Goal: Transaction & Acquisition: Obtain resource

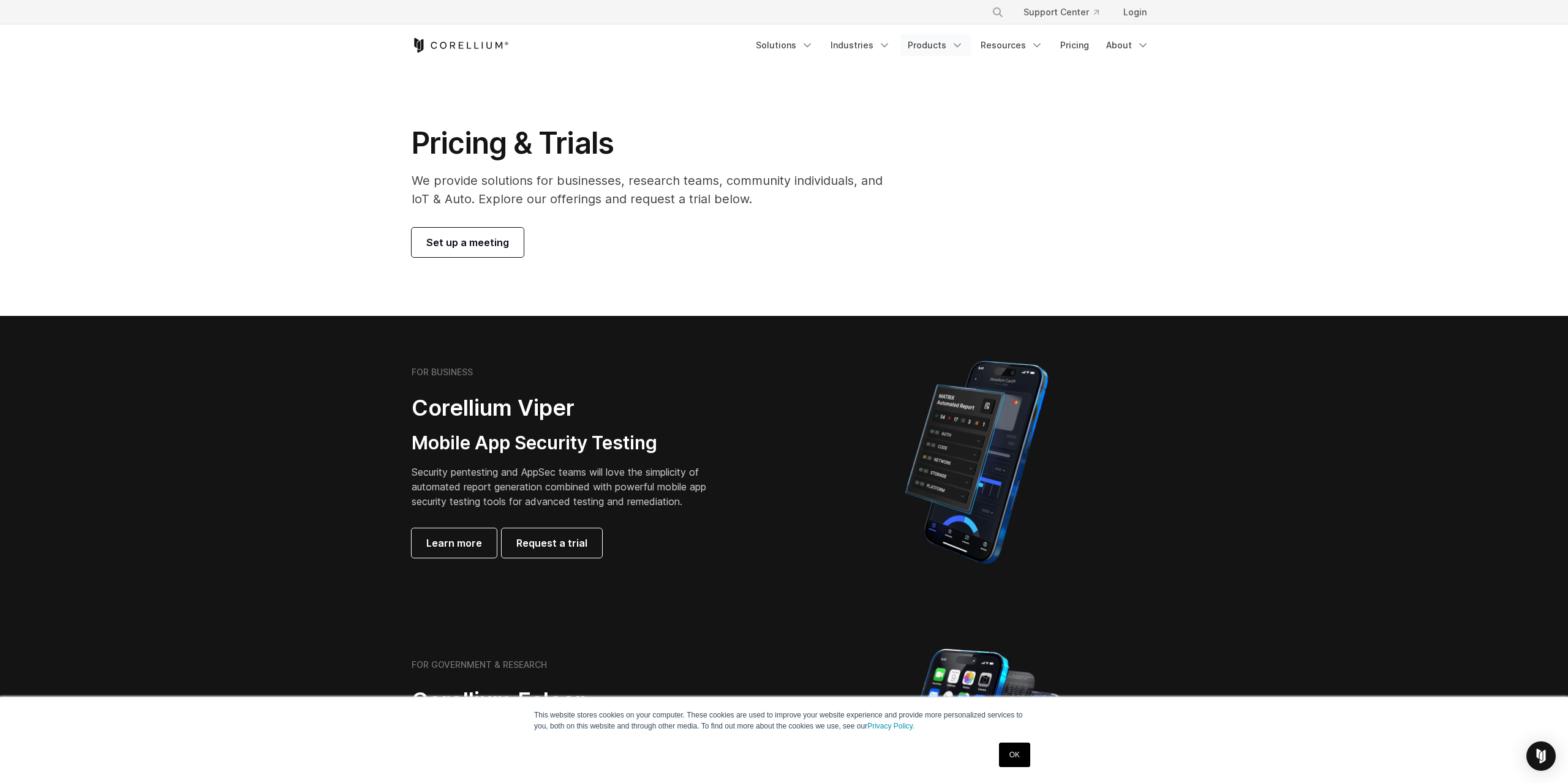
click at [936, 42] on link "Products" at bounding box center [936, 45] width 70 height 22
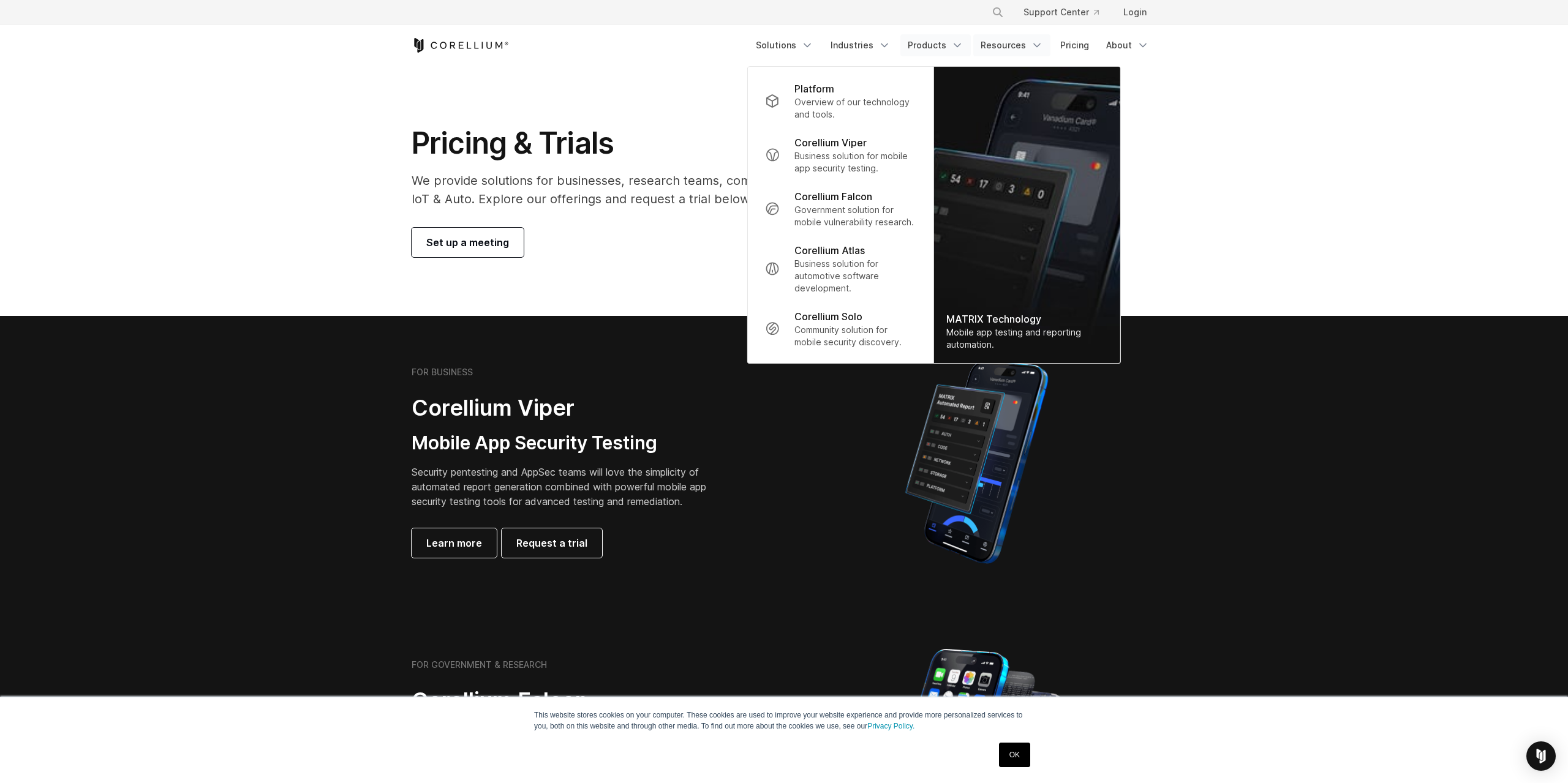
click at [1014, 46] on link "Resources" at bounding box center [1012, 45] width 77 height 22
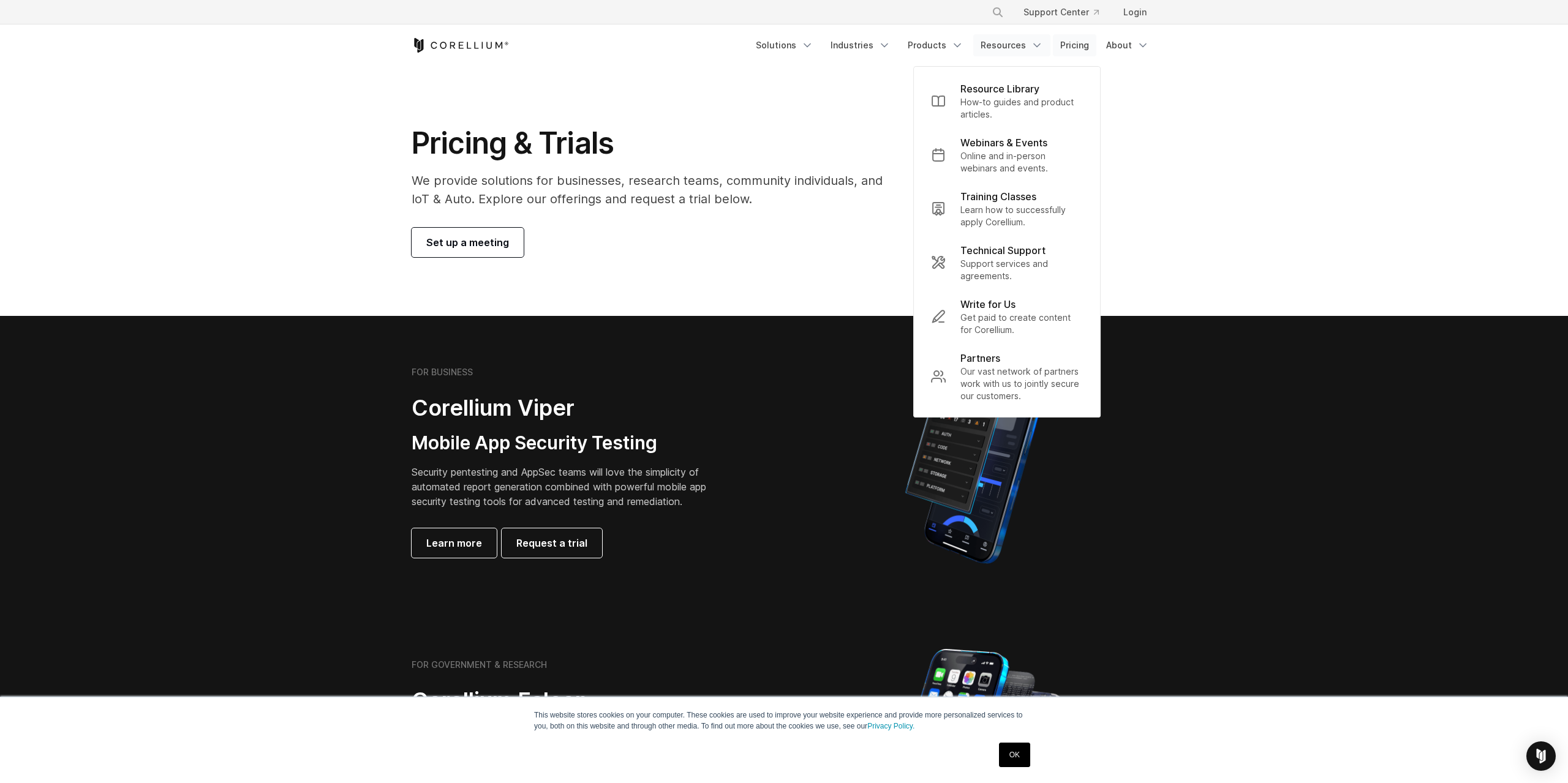
click at [1076, 46] on link "Pricing" at bounding box center [1075, 45] width 44 height 22
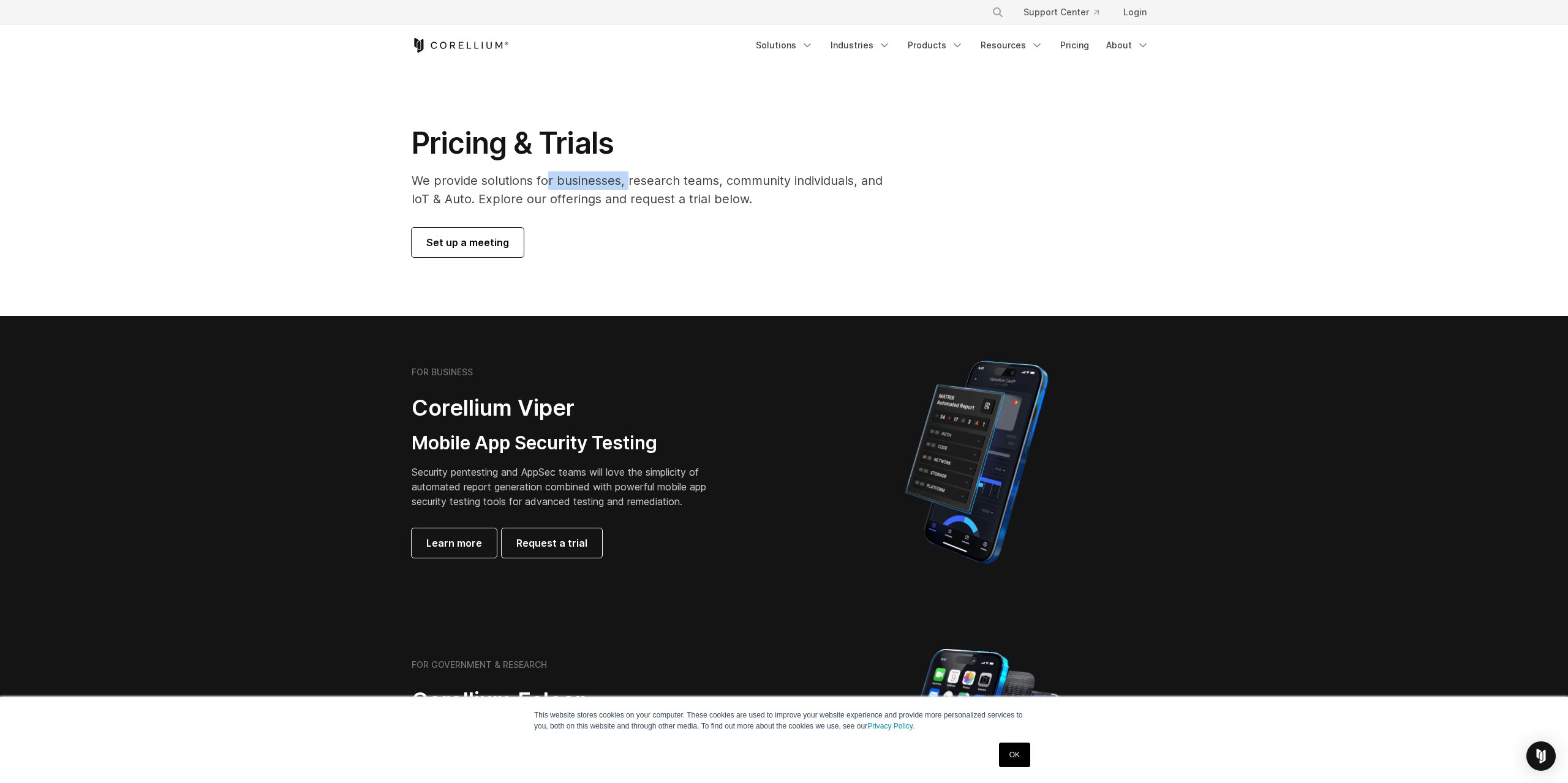
drag, startPoint x: 545, startPoint y: 178, endPoint x: 677, endPoint y: 188, distance: 132.4
click at [677, 188] on p "We provide solutions for businesses, research teams, community individuals, and…" at bounding box center [655, 189] width 488 height 36
click at [723, 200] on p "We provide solutions for businesses, research teams, community individuals, and…" at bounding box center [655, 189] width 488 height 36
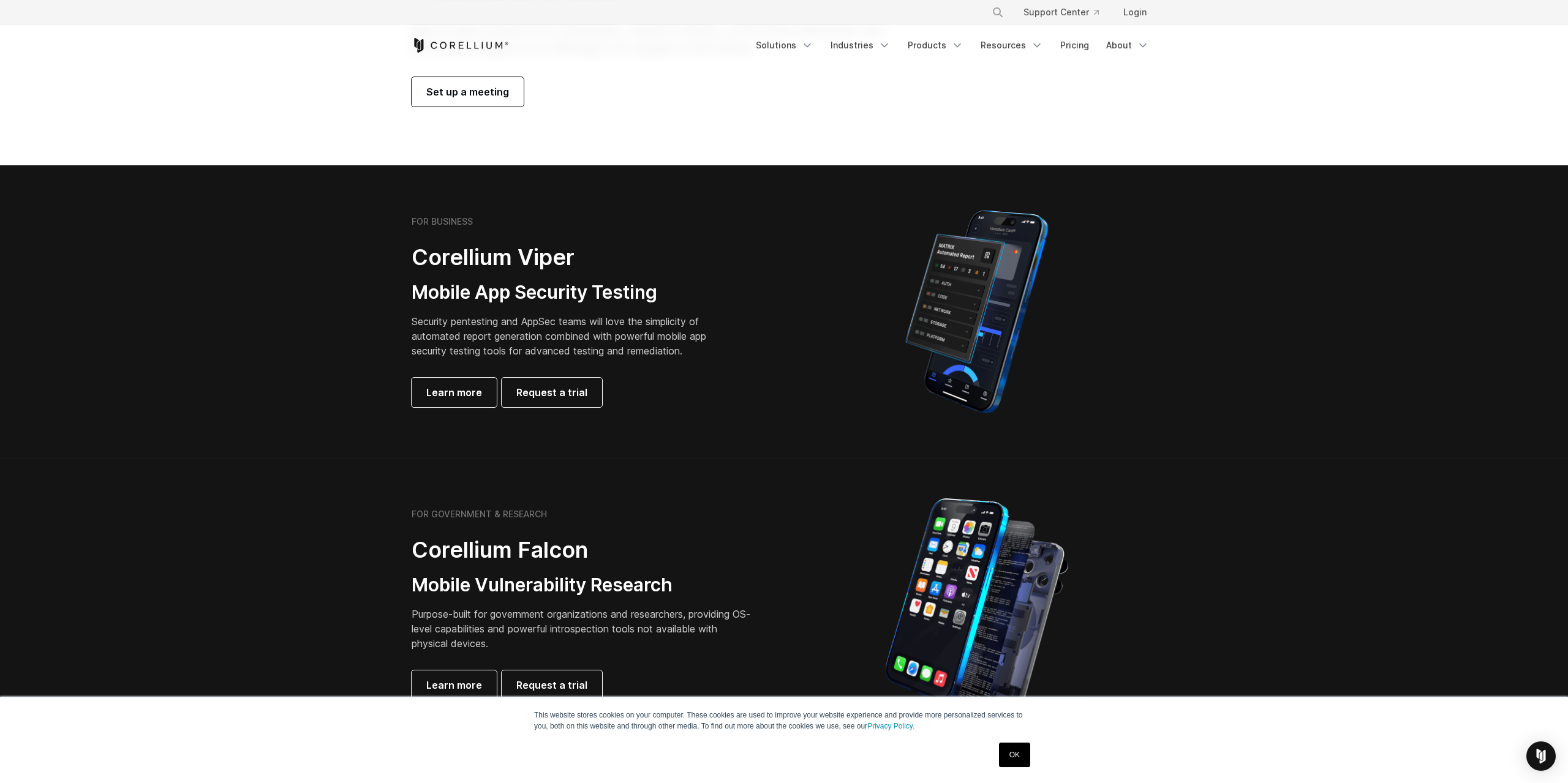
scroll to position [191, 0]
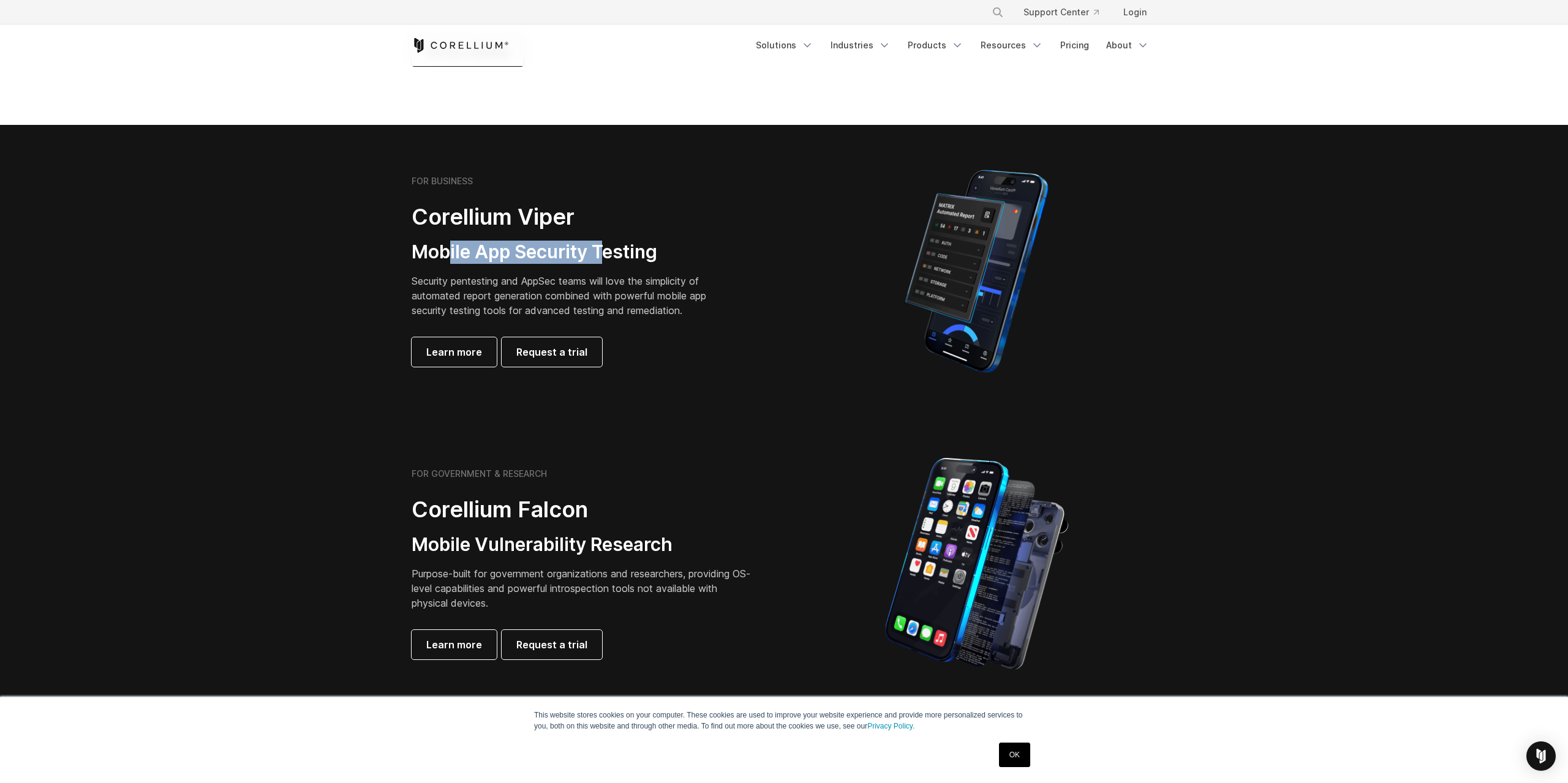
drag, startPoint x: 494, startPoint y: 256, endPoint x: 612, endPoint y: 253, distance: 118.0
click at [611, 253] on h3 "Mobile App Security Testing" at bounding box center [568, 252] width 313 height 23
drag, startPoint x: 434, startPoint y: 282, endPoint x: 647, endPoint y: 282, distance: 213.0
click at [646, 282] on p "Security pentesting and AppSec teams will love the simplicity of automated repo…" at bounding box center [568, 295] width 313 height 44
click at [647, 282] on p "Security pentesting and AppSec teams will love the simplicity of automated repo…" at bounding box center [568, 295] width 313 height 44
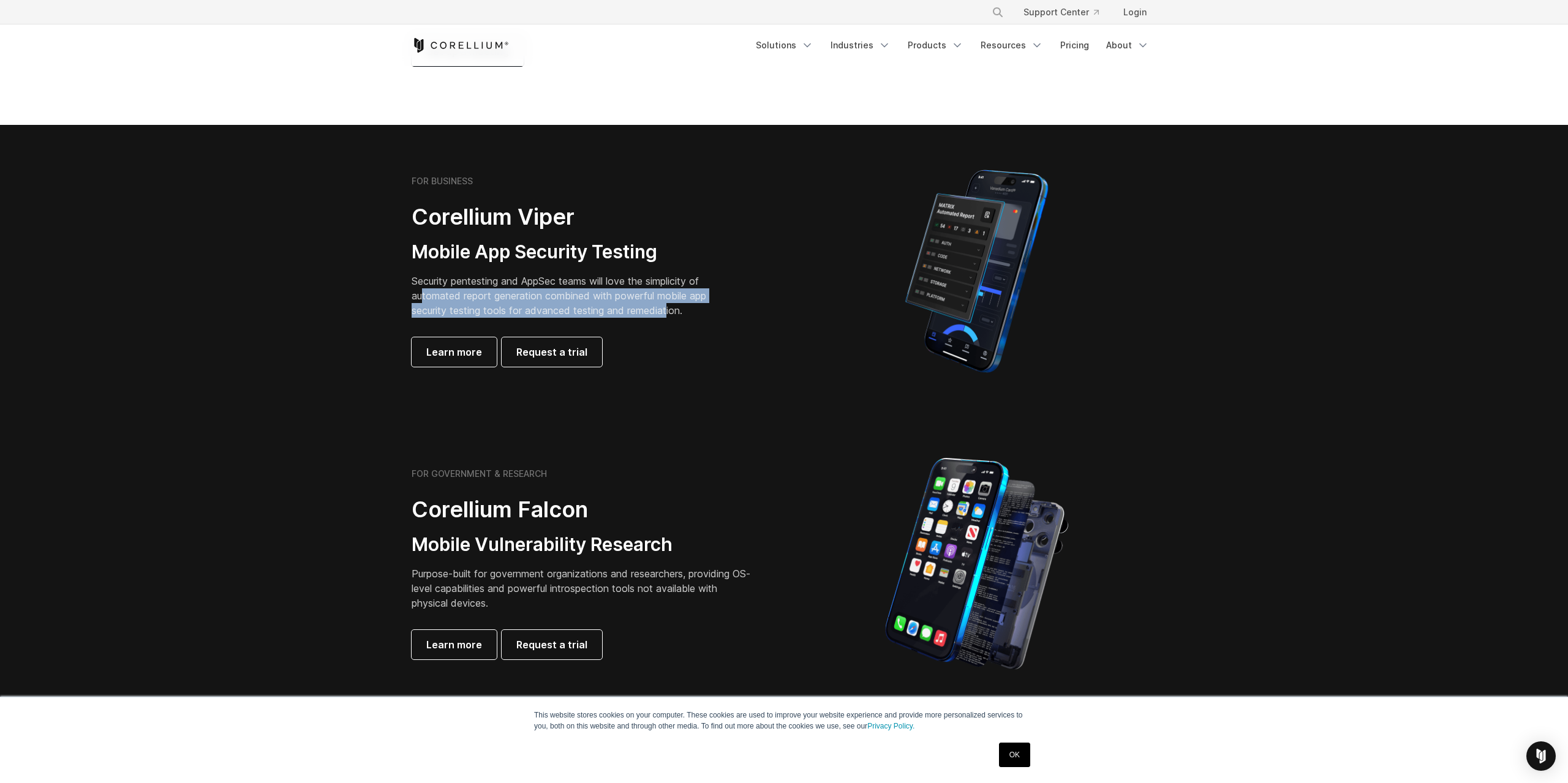
drag, startPoint x: 421, startPoint y: 295, endPoint x: 669, endPoint y: 306, distance: 248.2
click at [669, 306] on p "Security pentesting and AppSec teams will love the simplicity of automated repo…" at bounding box center [568, 295] width 313 height 44
click at [669, 308] on p "Security pentesting and AppSec teams will love the simplicity of automated repo…" at bounding box center [568, 295] width 313 height 44
drag, startPoint x: 675, startPoint y: 311, endPoint x: 429, endPoint y: 282, distance: 247.7
click at [429, 282] on p "Security pentesting and AppSec teams will love the simplicity of automated repo…" at bounding box center [568, 295] width 313 height 44
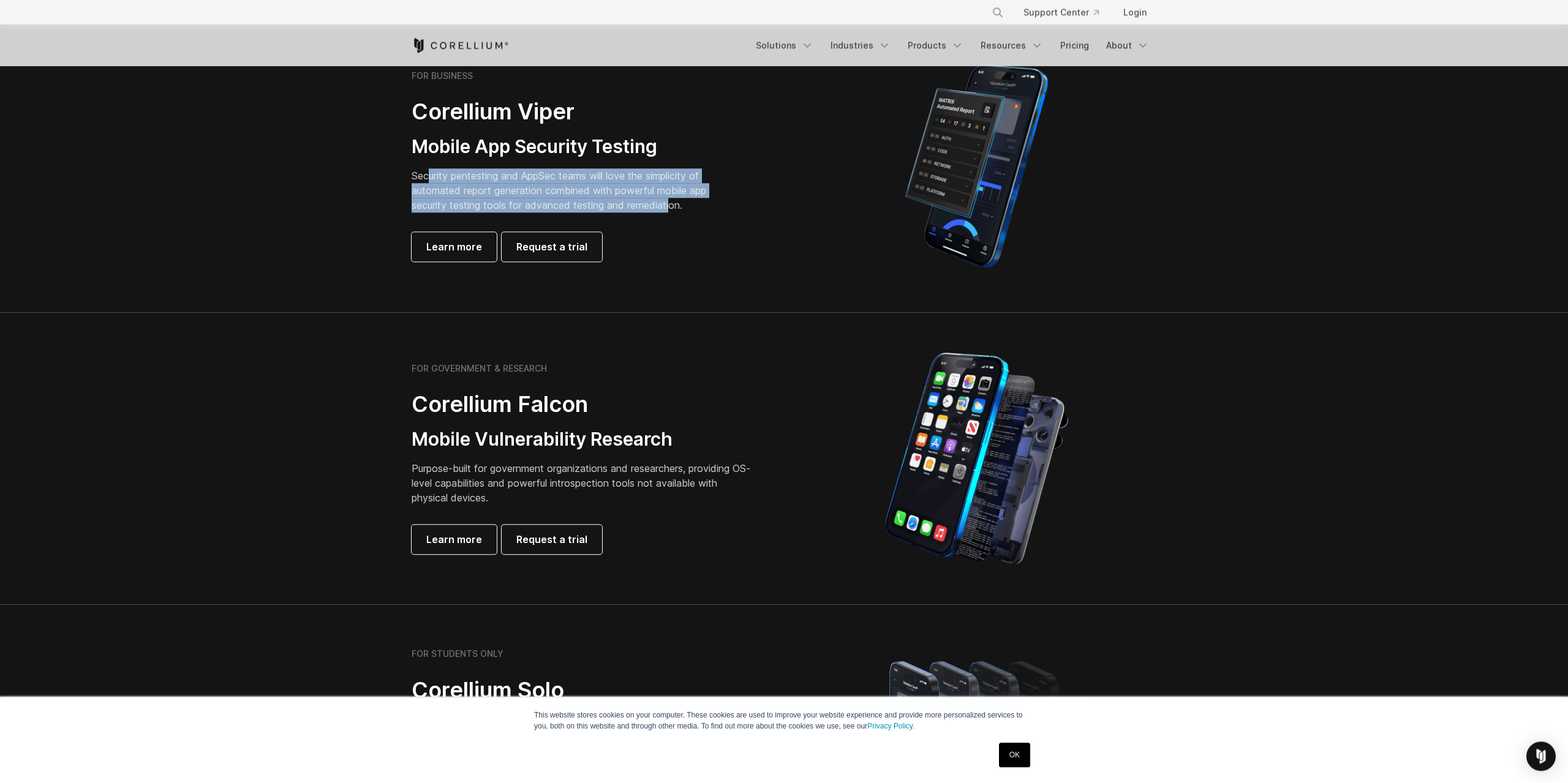
scroll to position [319, 0]
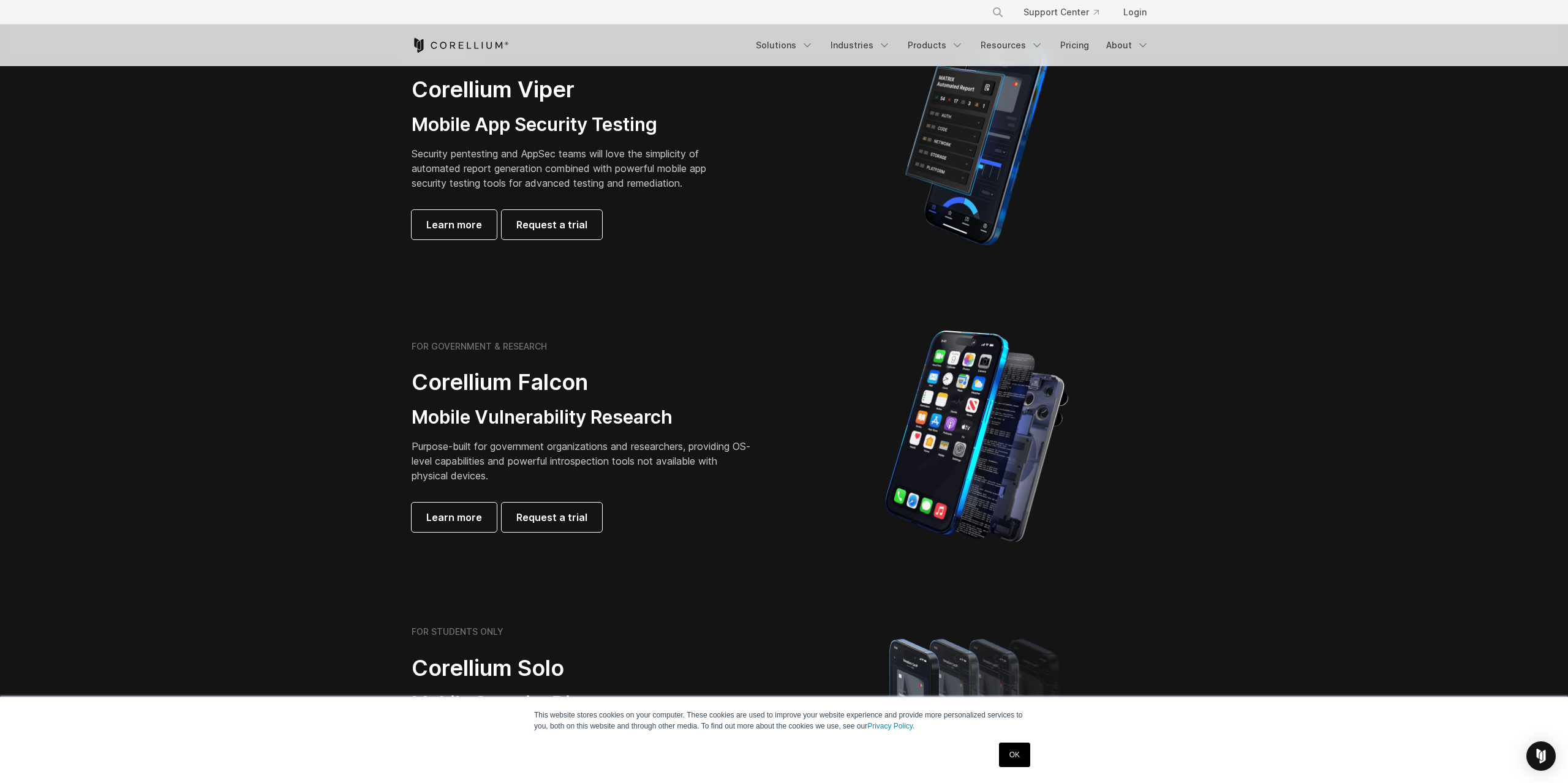
drag, startPoint x: 424, startPoint y: 449, endPoint x: 431, endPoint y: 450, distance: 7.1
click at [424, 449] on p "Purpose-built for government organizations and researchers, providing OS-level …" at bounding box center [583, 461] width 343 height 44
drag, startPoint x: 431, startPoint y: 450, endPoint x: 471, endPoint y: 480, distance: 50.0
click at [471, 480] on p "Purpose-built for government organizations and researchers, providing OS-level …" at bounding box center [583, 461] width 343 height 44
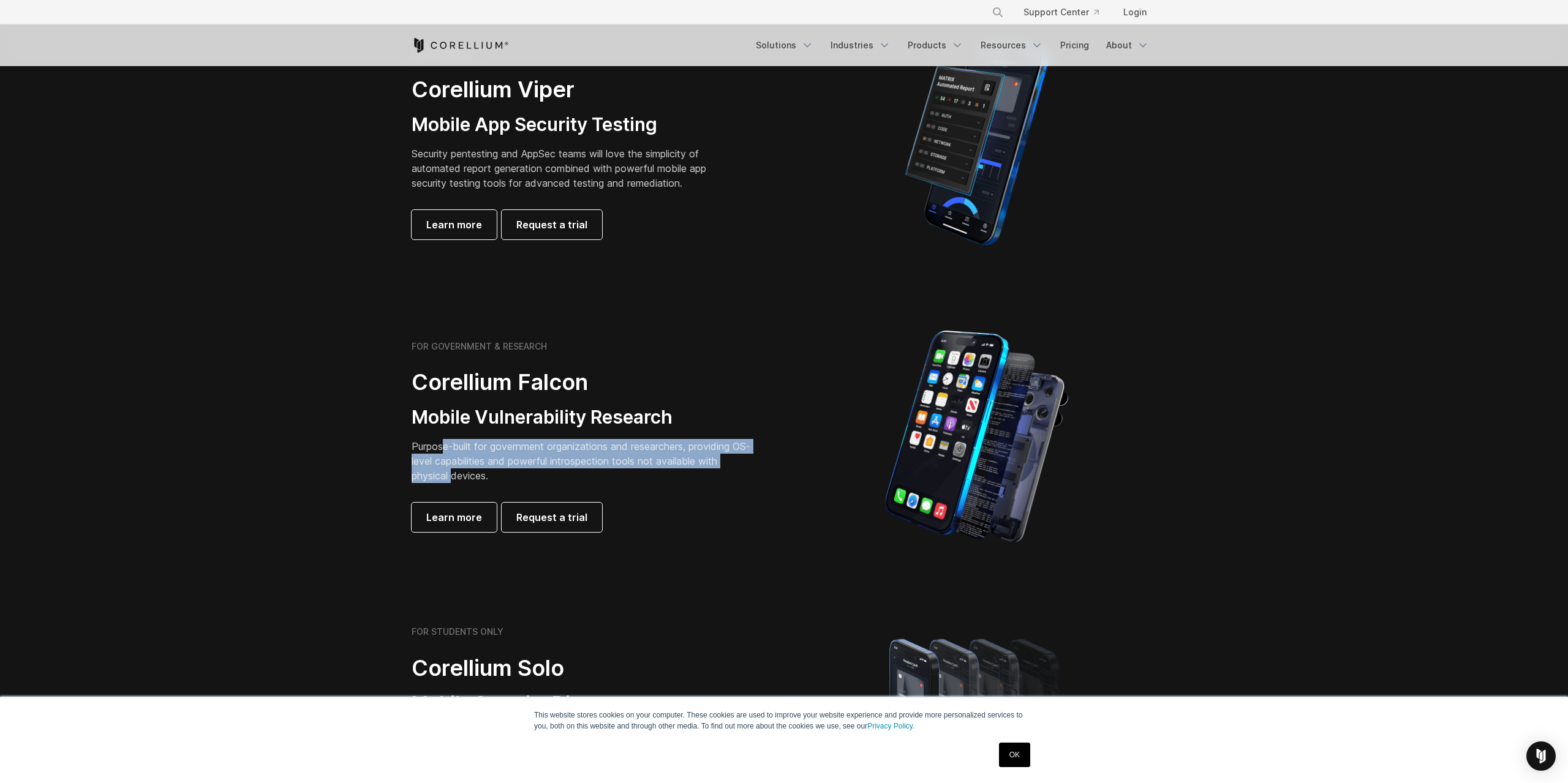
drag, startPoint x: 455, startPoint y: 476, endPoint x: 443, endPoint y: 448, distance: 30.5
click at [443, 448] on p "Purpose-built for government organizations and researchers, providing OS-level …" at bounding box center [583, 461] width 343 height 44
click at [473, 457] on p "Purpose-built for government organizations and researchers, providing OS-level …" at bounding box center [583, 461] width 343 height 44
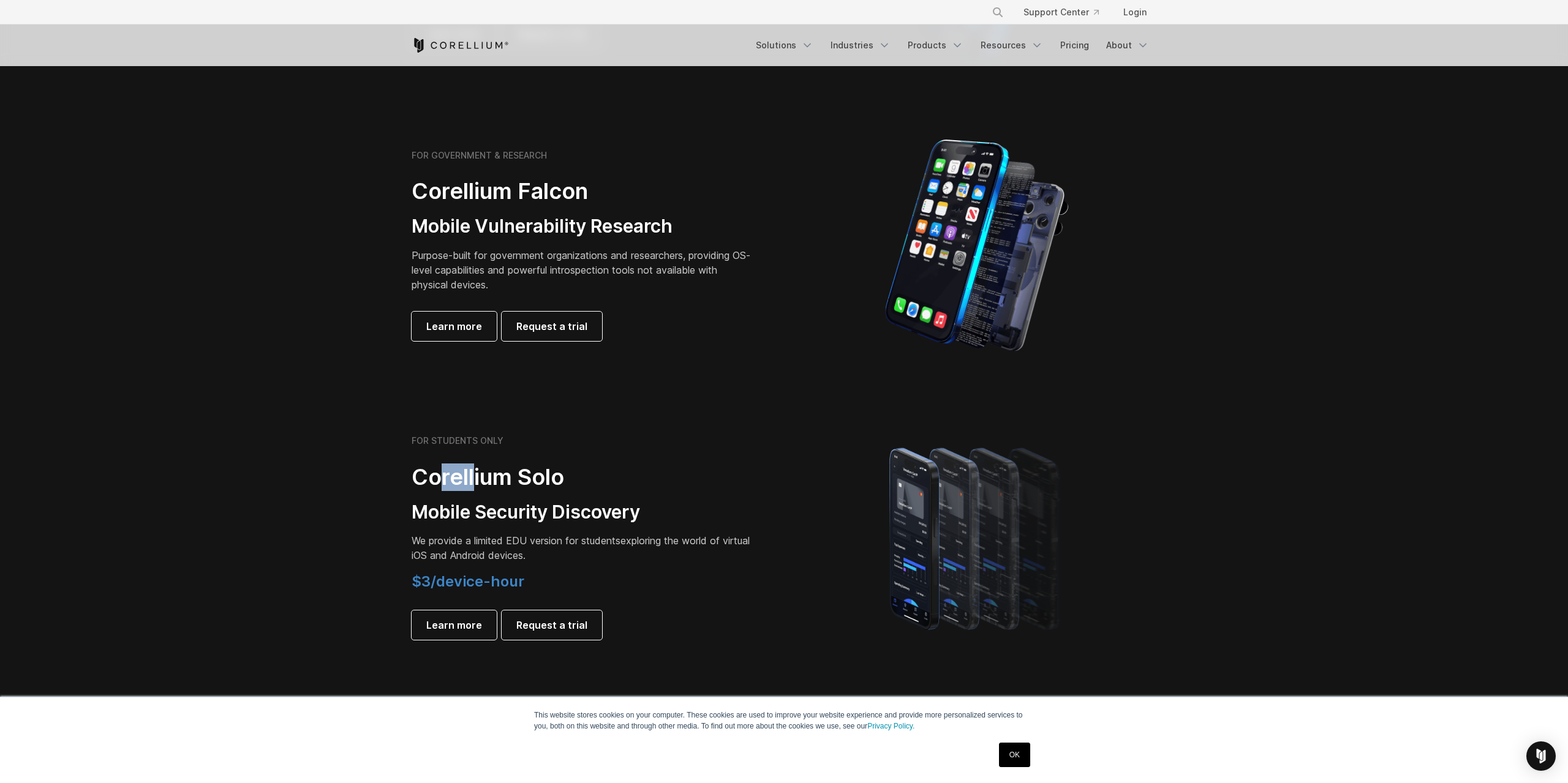
drag, startPoint x: 443, startPoint y: 473, endPoint x: 478, endPoint y: 473, distance: 35.0
click at [478, 473] on h2 "Corellium Solo" at bounding box center [583, 478] width 343 height 28
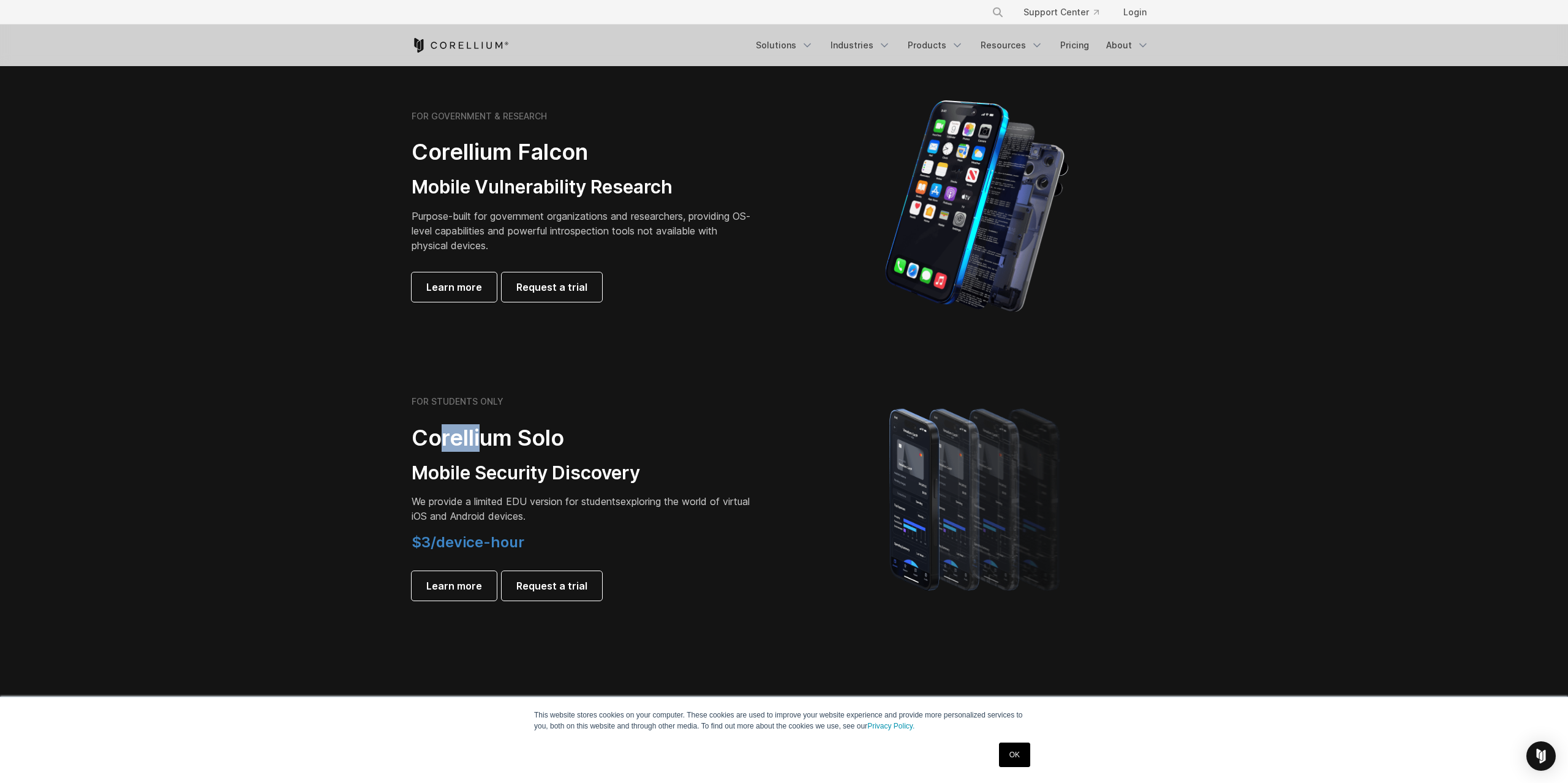
scroll to position [573, 0]
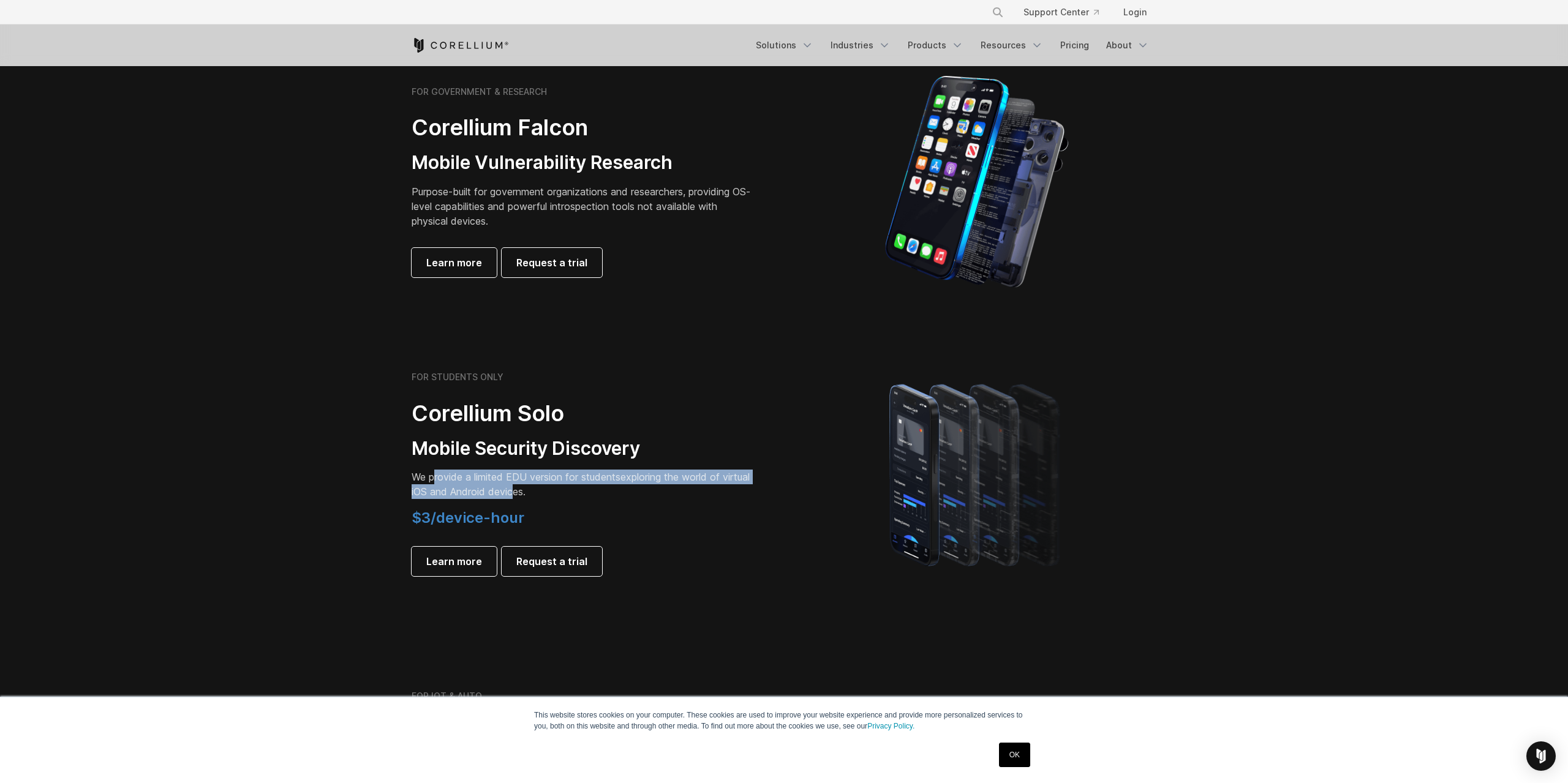
drag, startPoint x: 543, startPoint y: 493, endPoint x: 441, endPoint y: 477, distance: 103.2
click at [437, 477] on p "We provide a limited EDU version for students exploring the world of virtual iO…" at bounding box center [583, 484] width 343 height 29
click at [551, 492] on p "We provide a limited EDU version for students exploring the world of virtual iO…" at bounding box center [583, 484] width 343 height 29
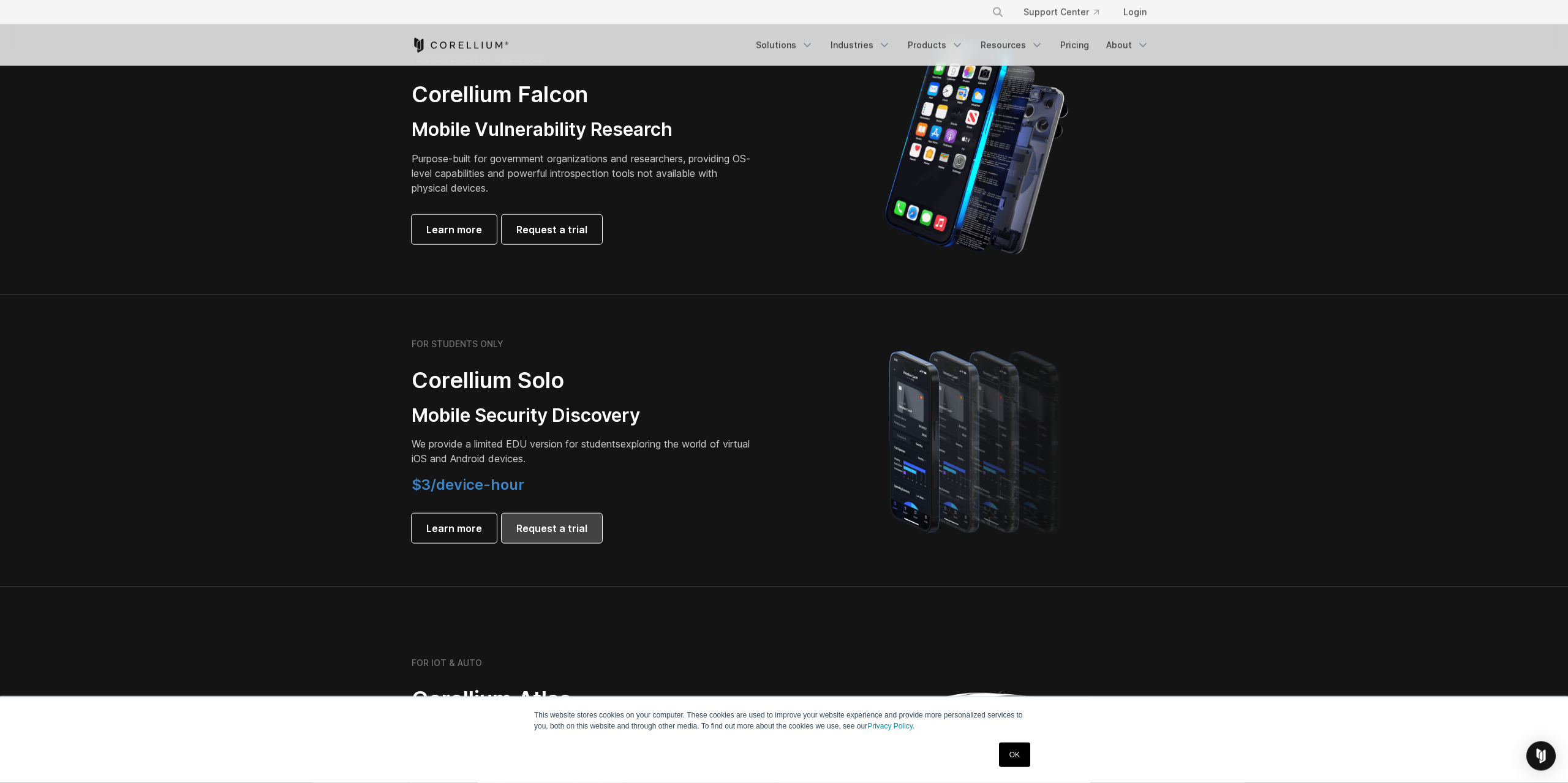
scroll to position [637, 0]
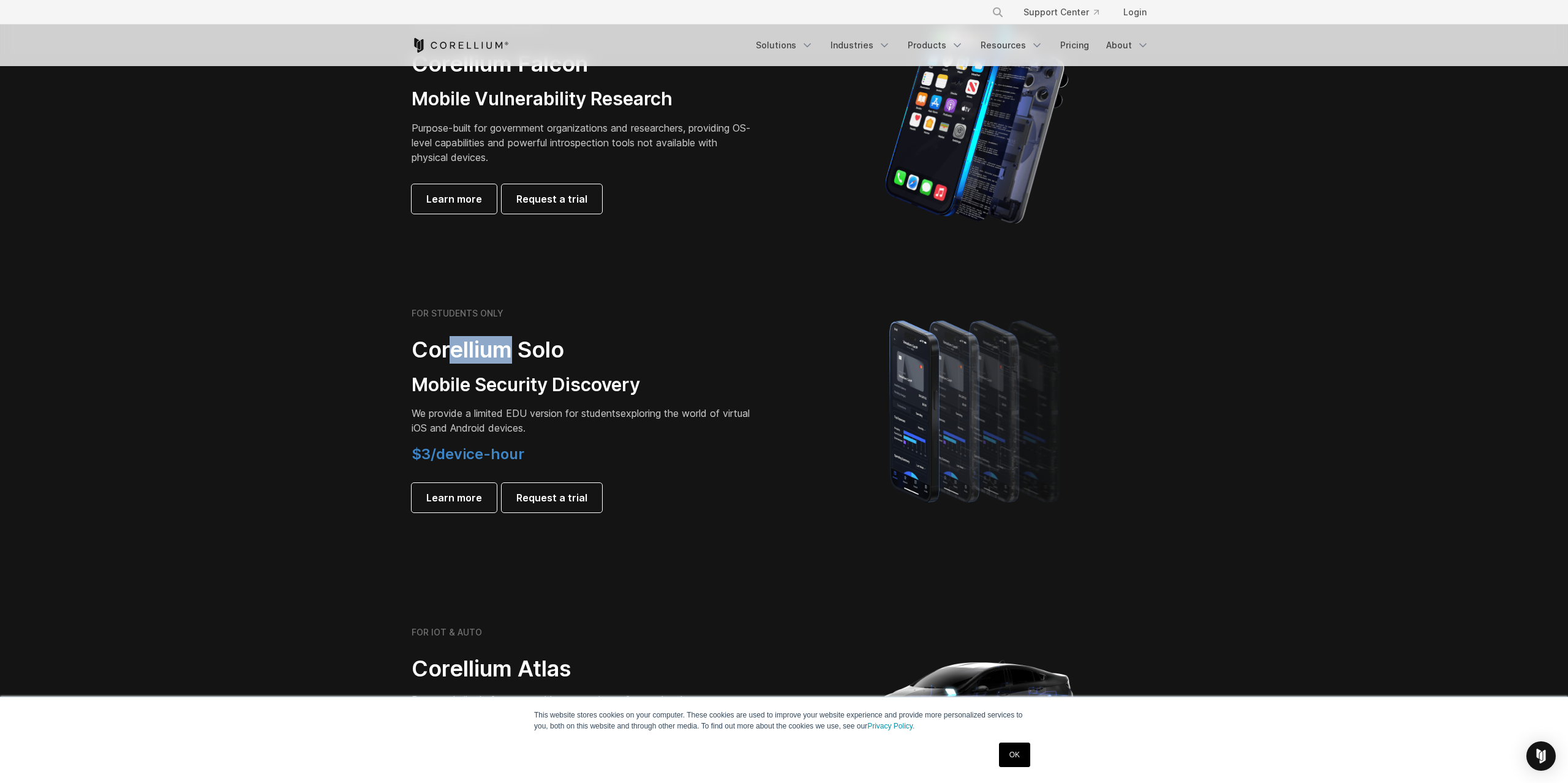
drag, startPoint x: 457, startPoint y: 351, endPoint x: 514, endPoint y: 351, distance: 57.0
click at [514, 351] on h2 "Corellium Solo" at bounding box center [583, 350] width 343 height 28
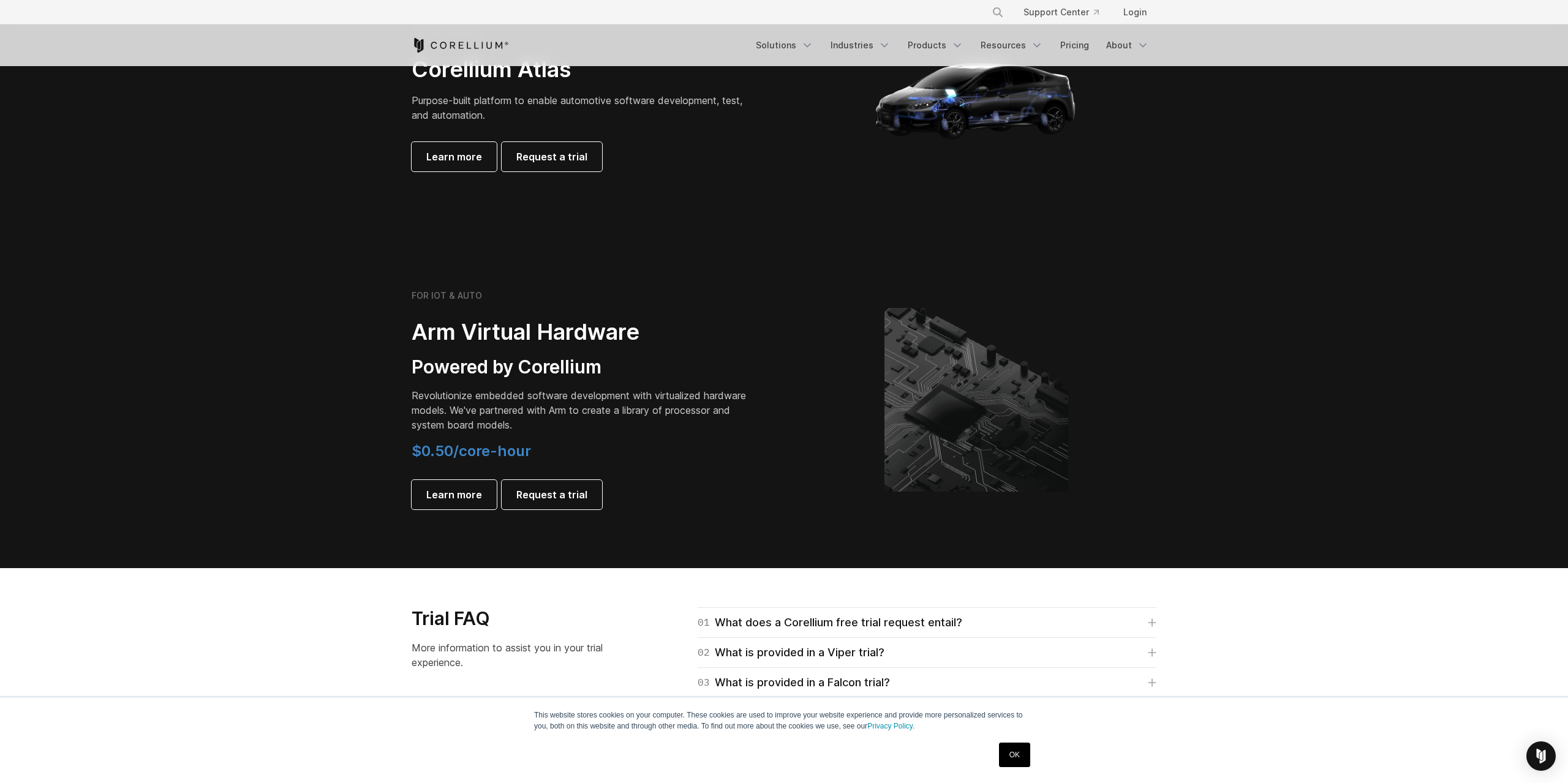
scroll to position [1210, 0]
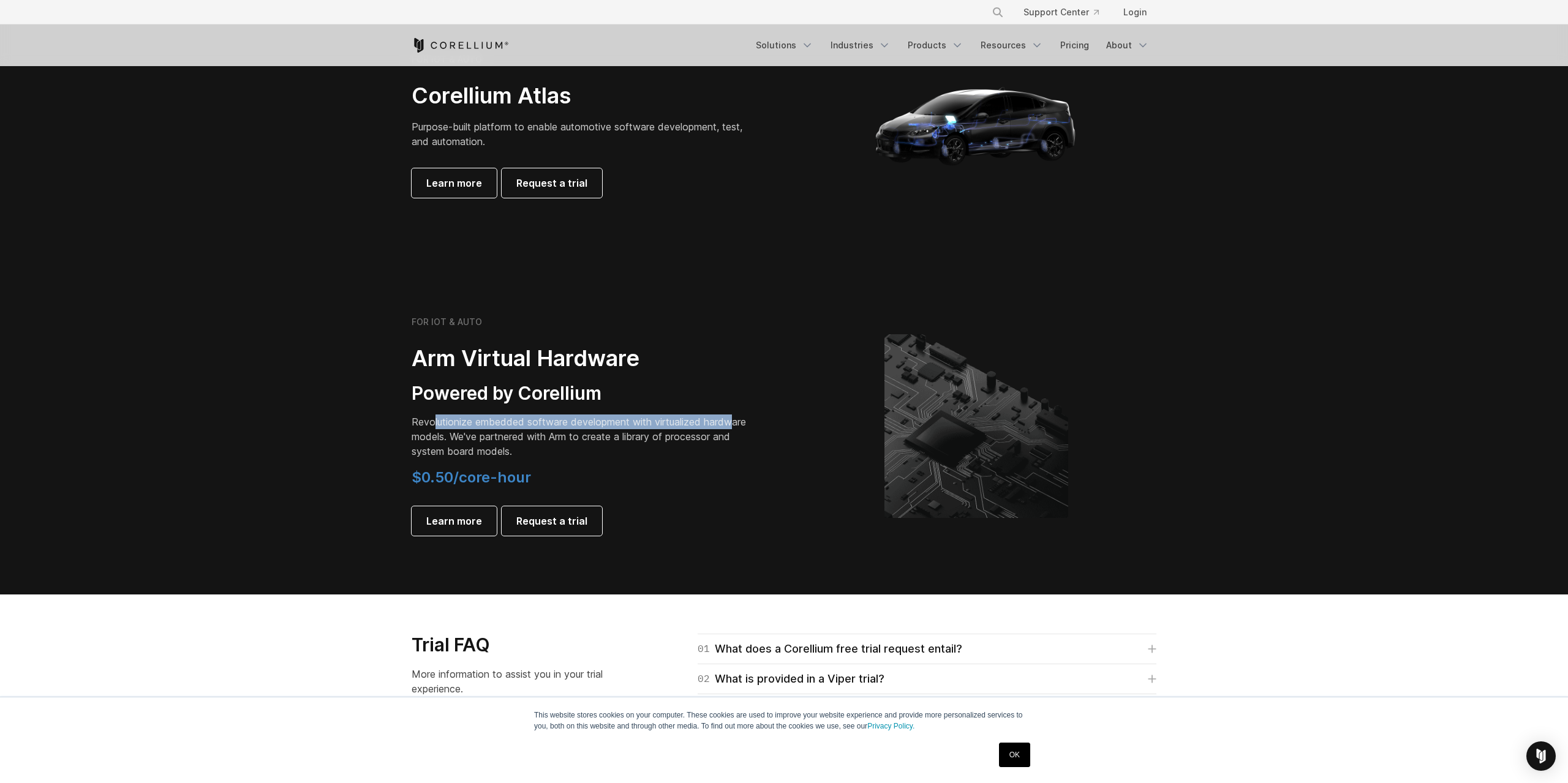
drag, startPoint x: 432, startPoint y: 422, endPoint x: 740, endPoint y: 427, distance: 308.0
click at [740, 427] on p "Revolutionize embedded software development with virtualized hardware models. W…" at bounding box center [583, 437] width 343 height 44
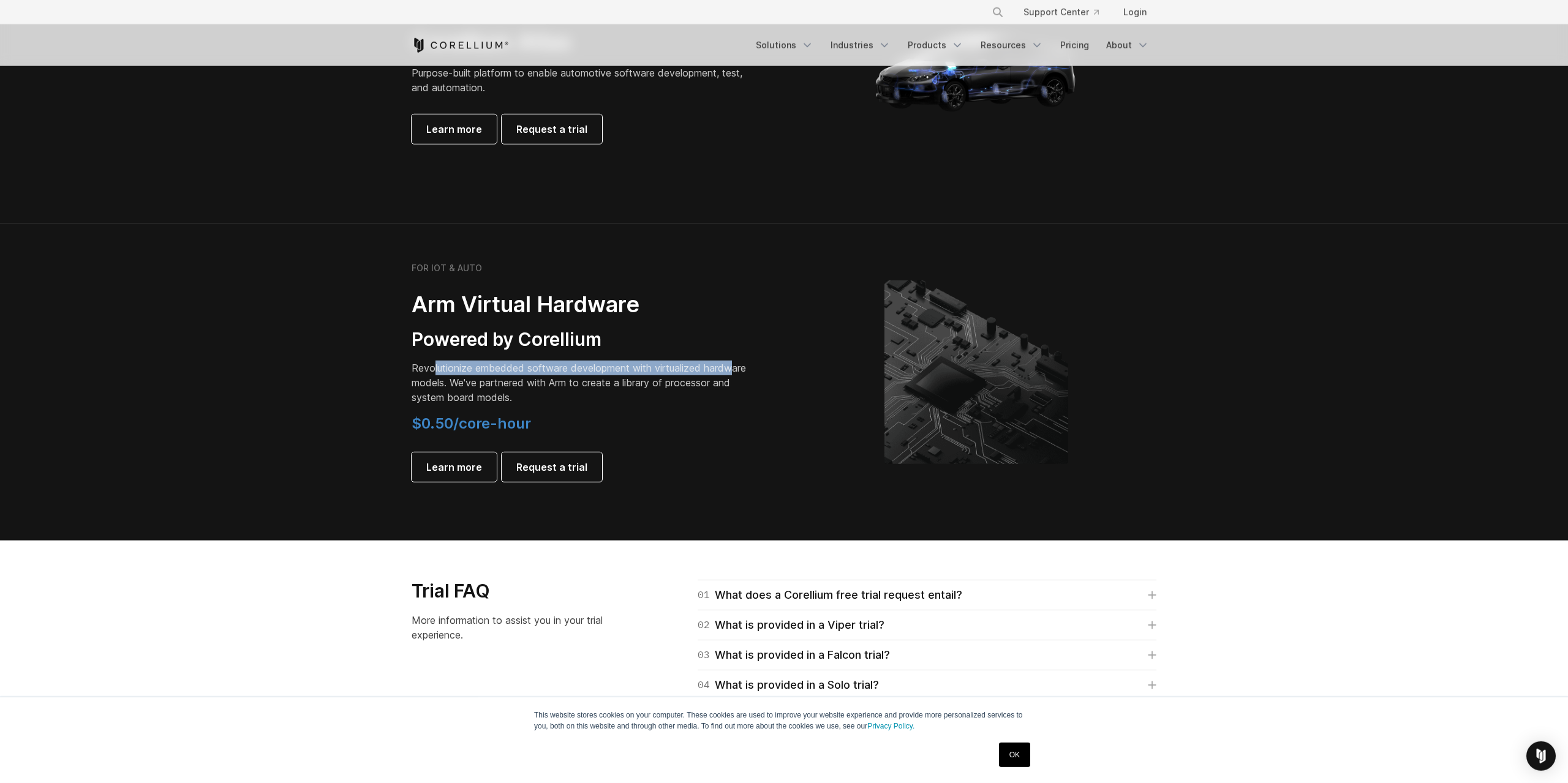
scroll to position [1401, 0]
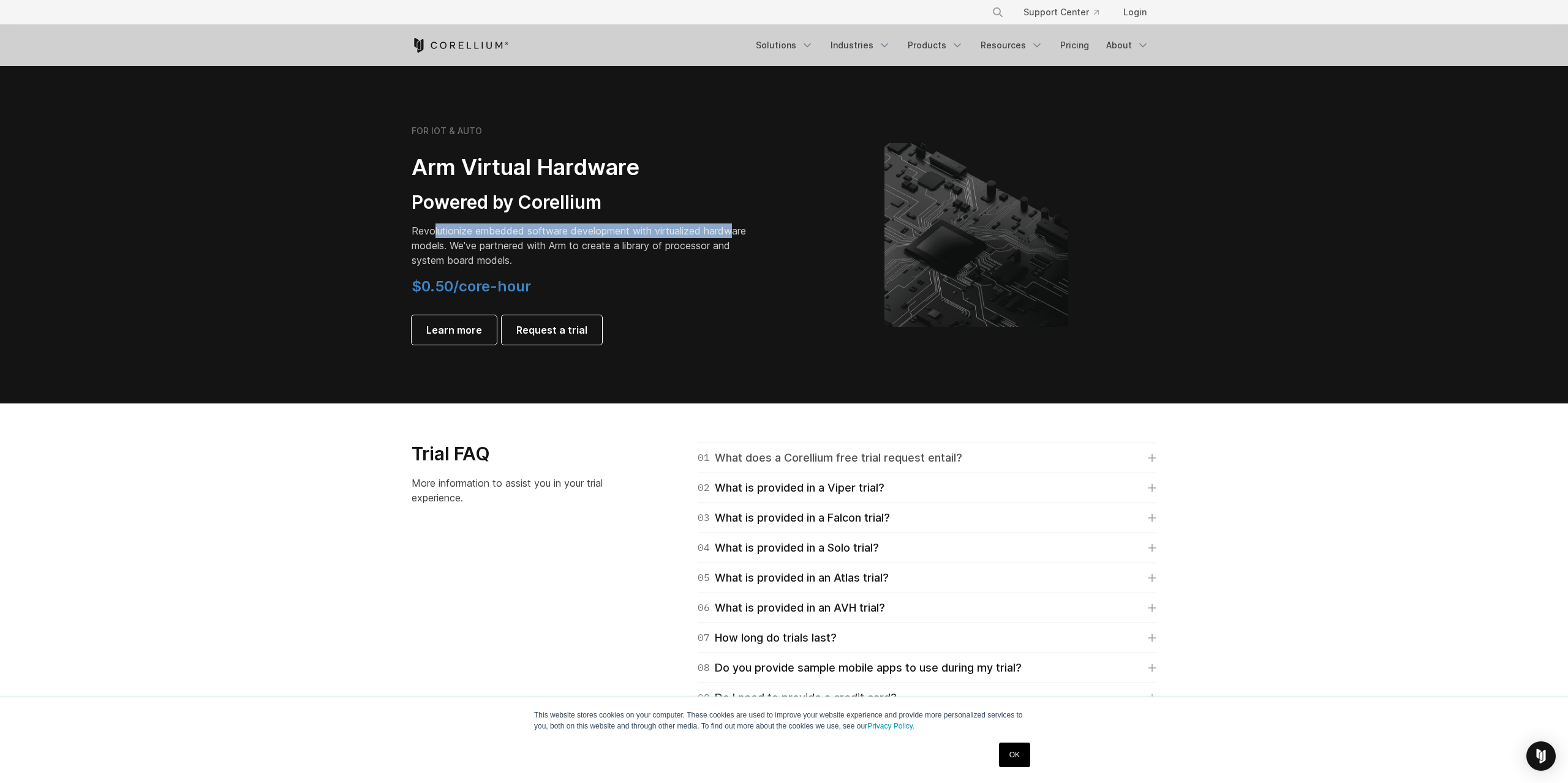
click at [793, 456] on div "01 What does a Corellium free trial request entail?" at bounding box center [830, 458] width 264 height 17
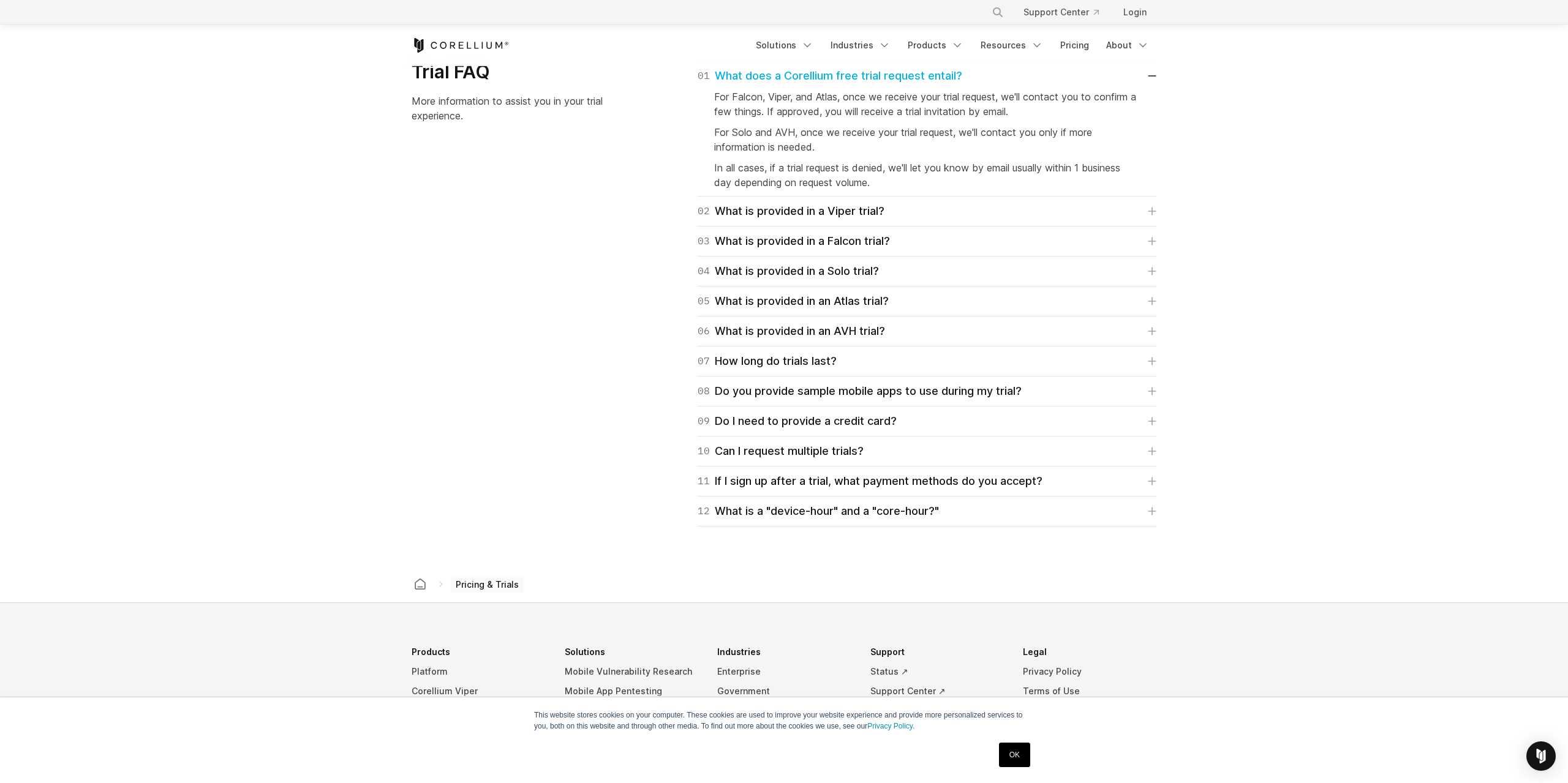
scroll to position [2005, 0]
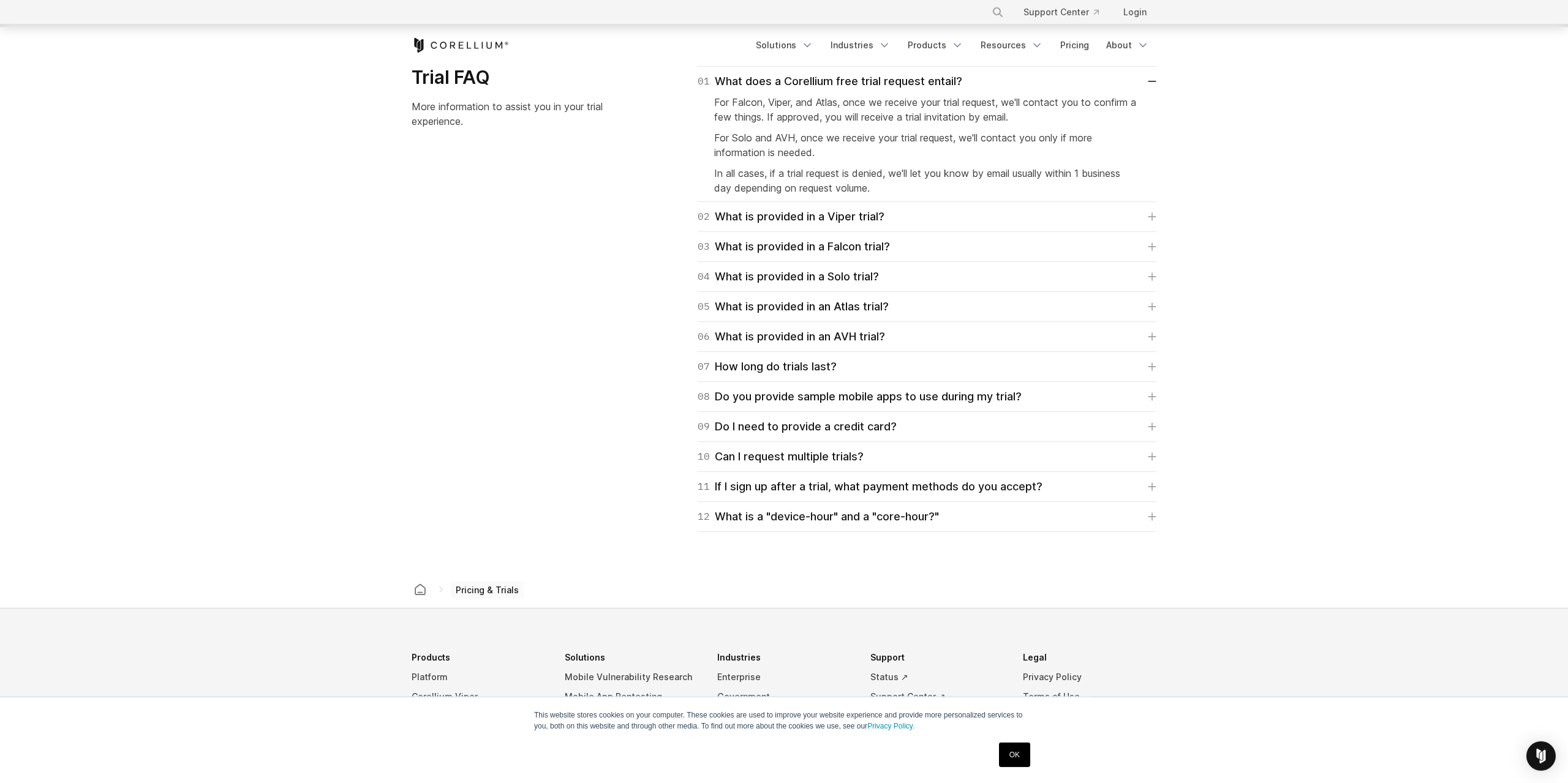
drag, startPoint x: 667, startPoint y: 612, endPoint x: 608, endPoint y: 449, distance: 173.3
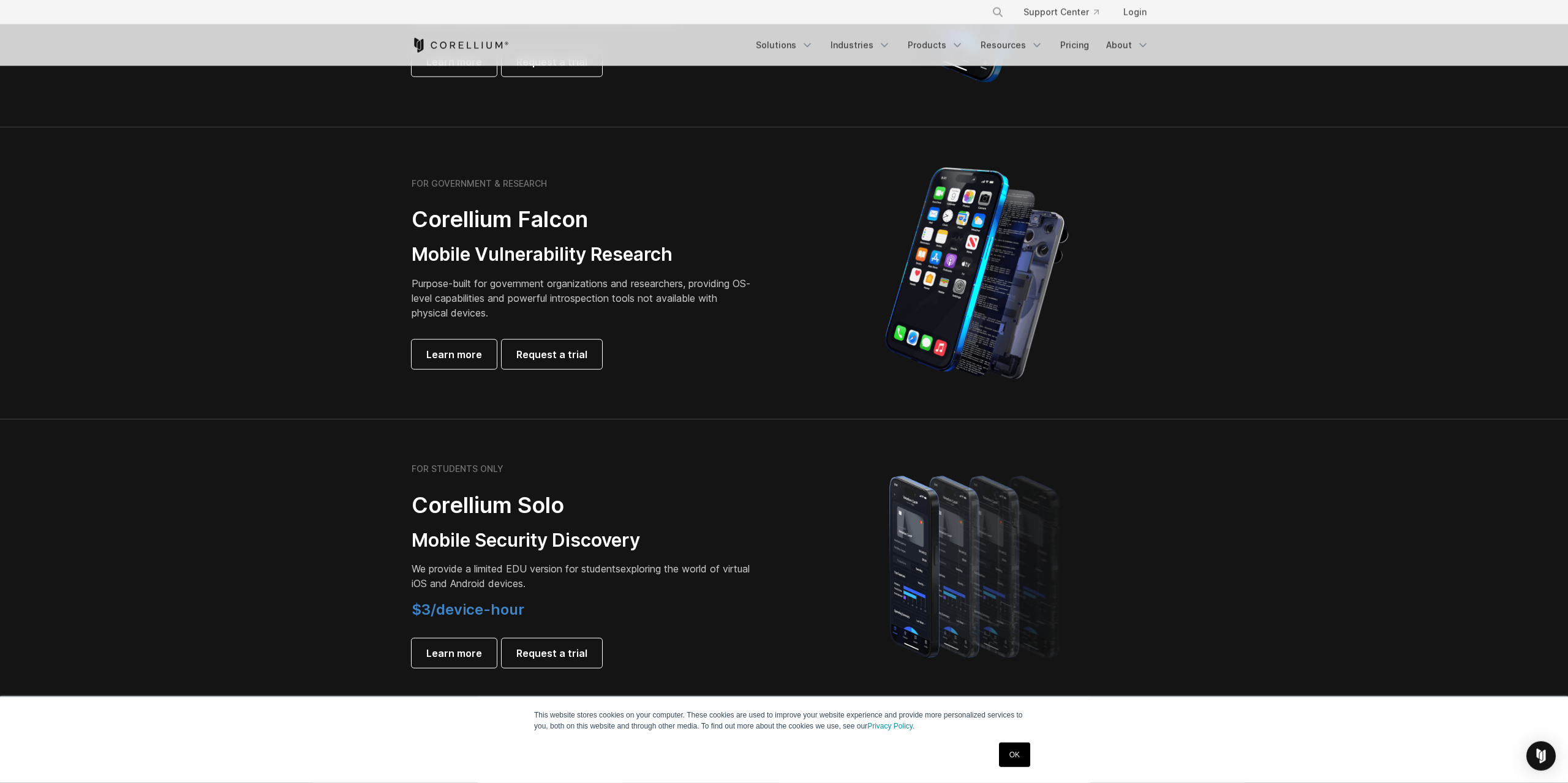
scroll to position [333, 0]
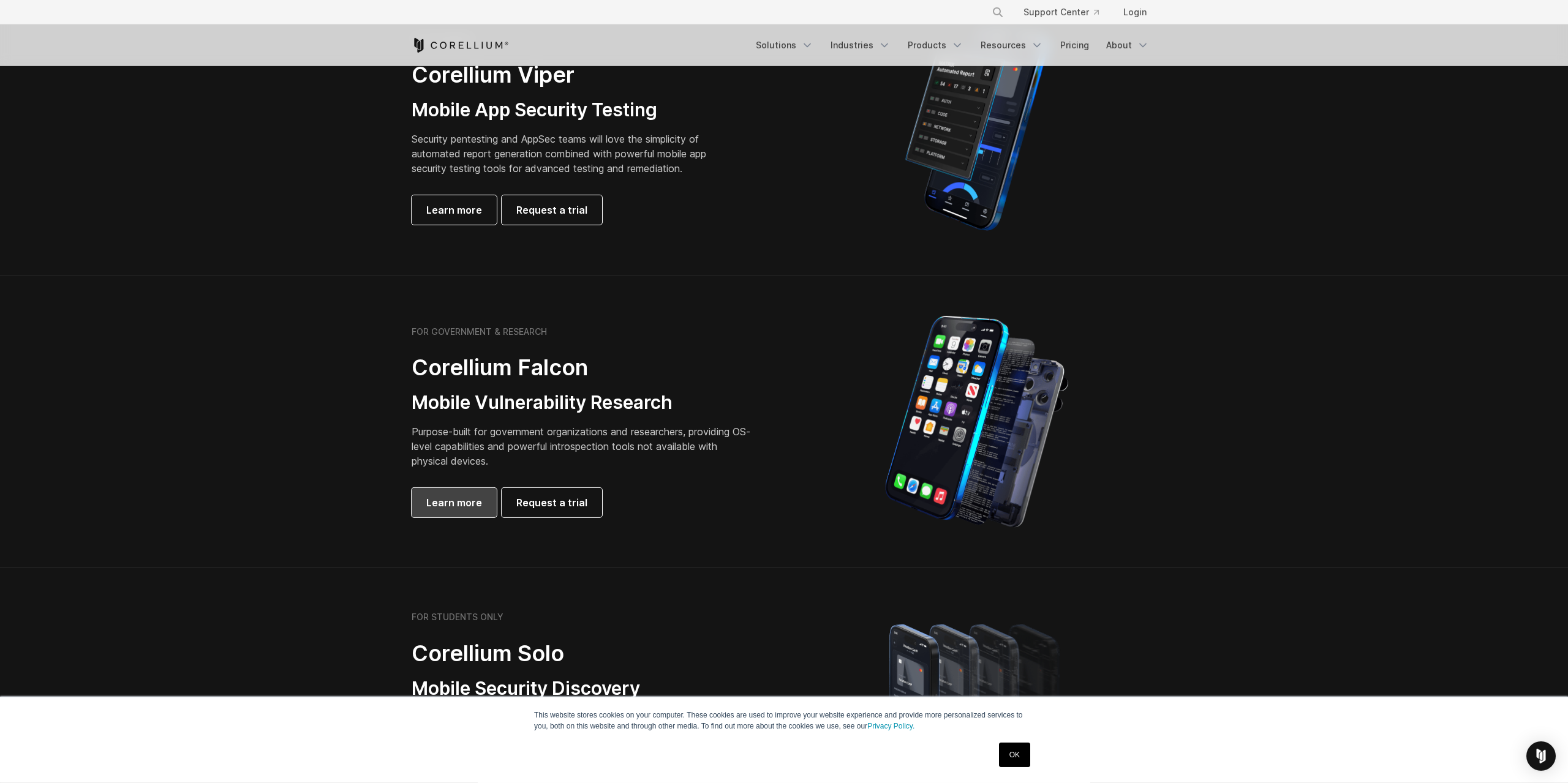
click at [443, 504] on span "Learn more" at bounding box center [454, 503] width 56 height 15
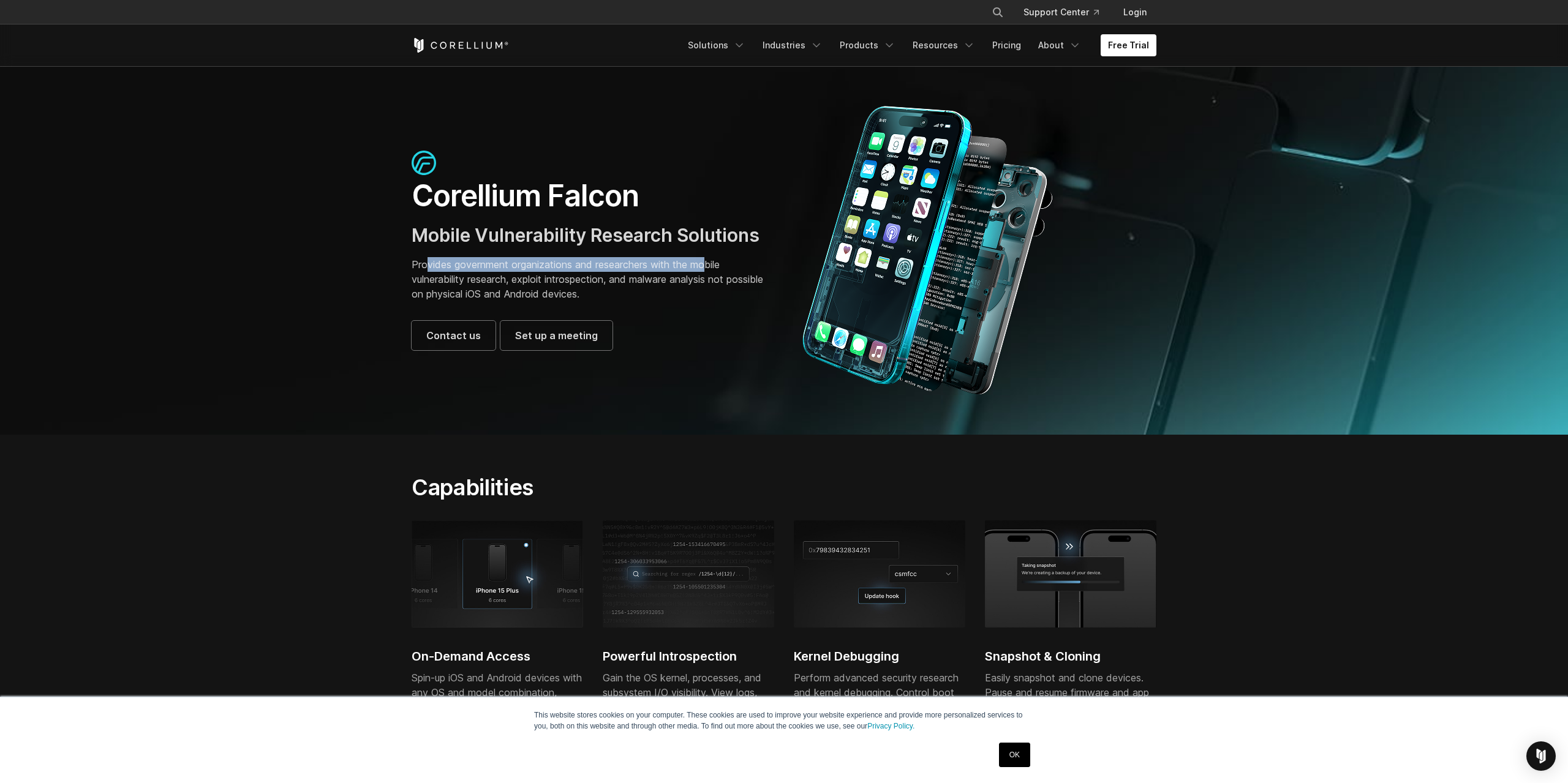
drag, startPoint x: 427, startPoint y: 262, endPoint x: 710, endPoint y: 265, distance: 283.0
click at [710, 265] on p "Provides government organizations and researchers with the mobile vulnerability…" at bounding box center [591, 279] width 360 height 44
drag, startPoint x: 429, startPoint y: 278, endPoint x: 587, endPoint y: 279, distance: 158.0
click at [587, 279] on p "Provides government organizations and researchers with the mobile vulnerability…" at bounding box center [591, 279] width 360 height 44
drag, startPoint x: 425, startPoint y: 297, endPoint x: 594, endPoint y: 300, distance: 169.0
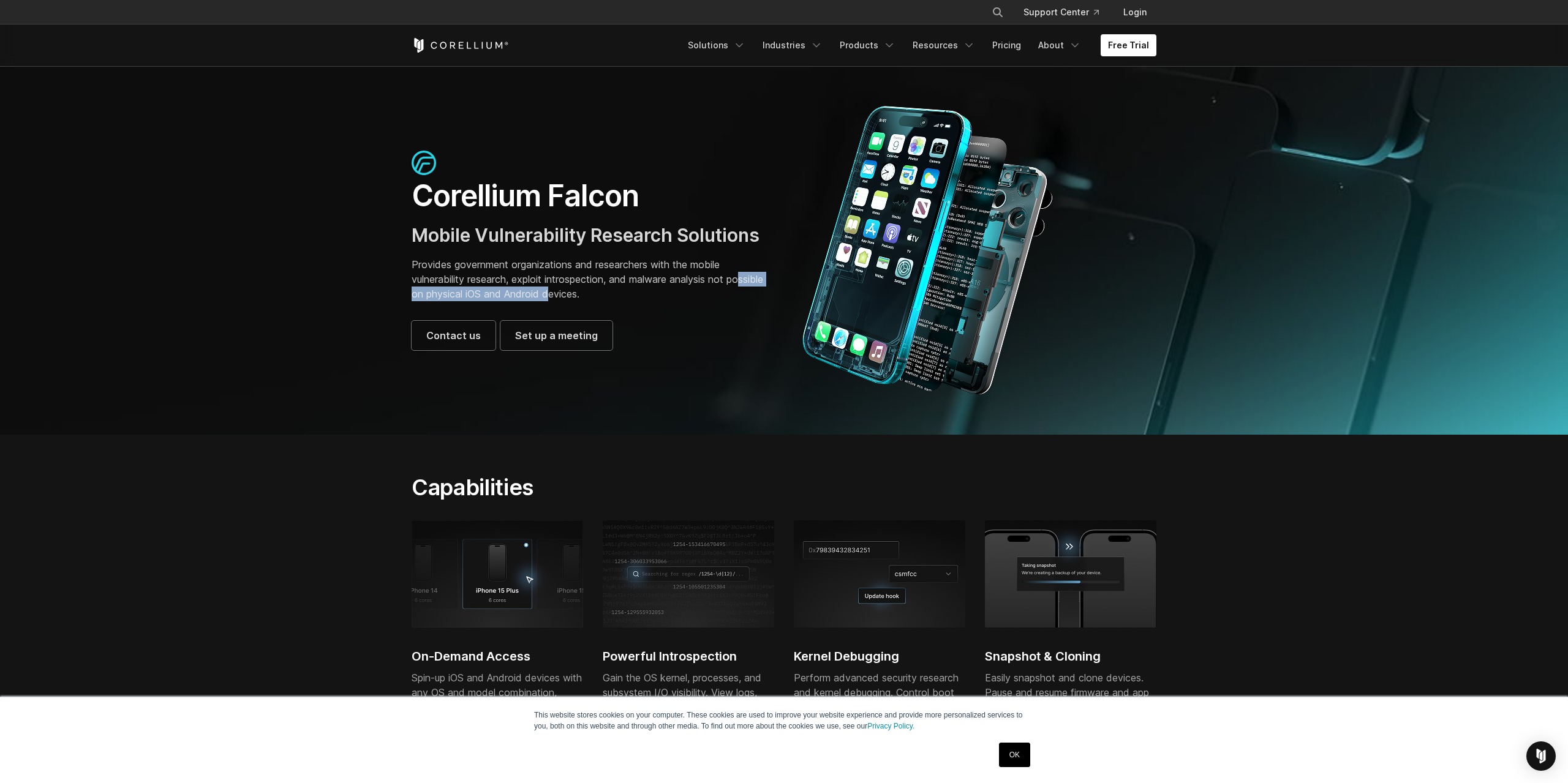
click at [591, 300] on p "Provides government organizations and researchers with the mobile vulnerability…" at bounding box center [591, 279] width 360 height 44
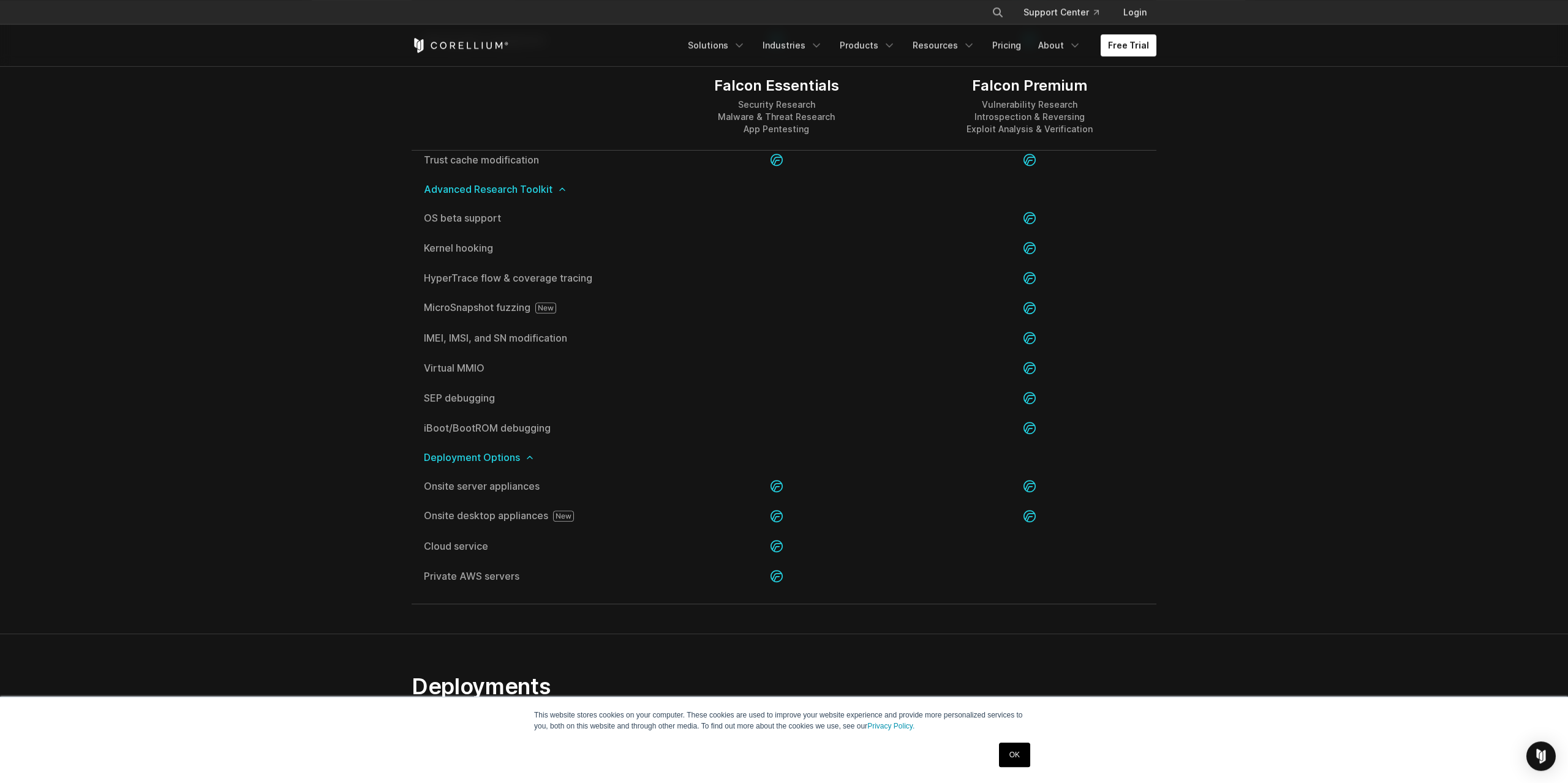
scroll to position [2483, 0]
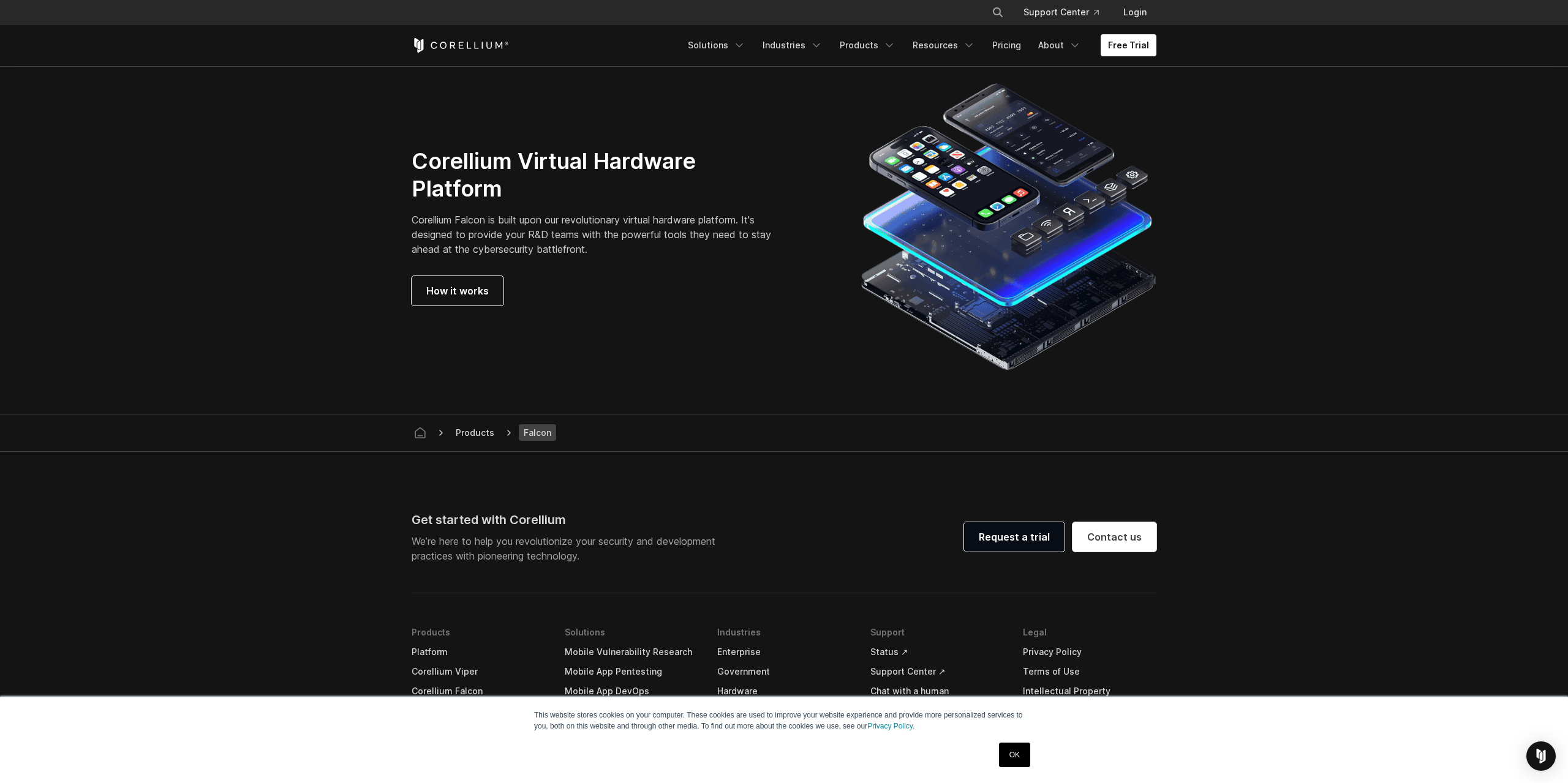
drag, startPoint x: 372, startPoint y: 473, endPoint x: 373, endPoint y: 545, distance: 72.0
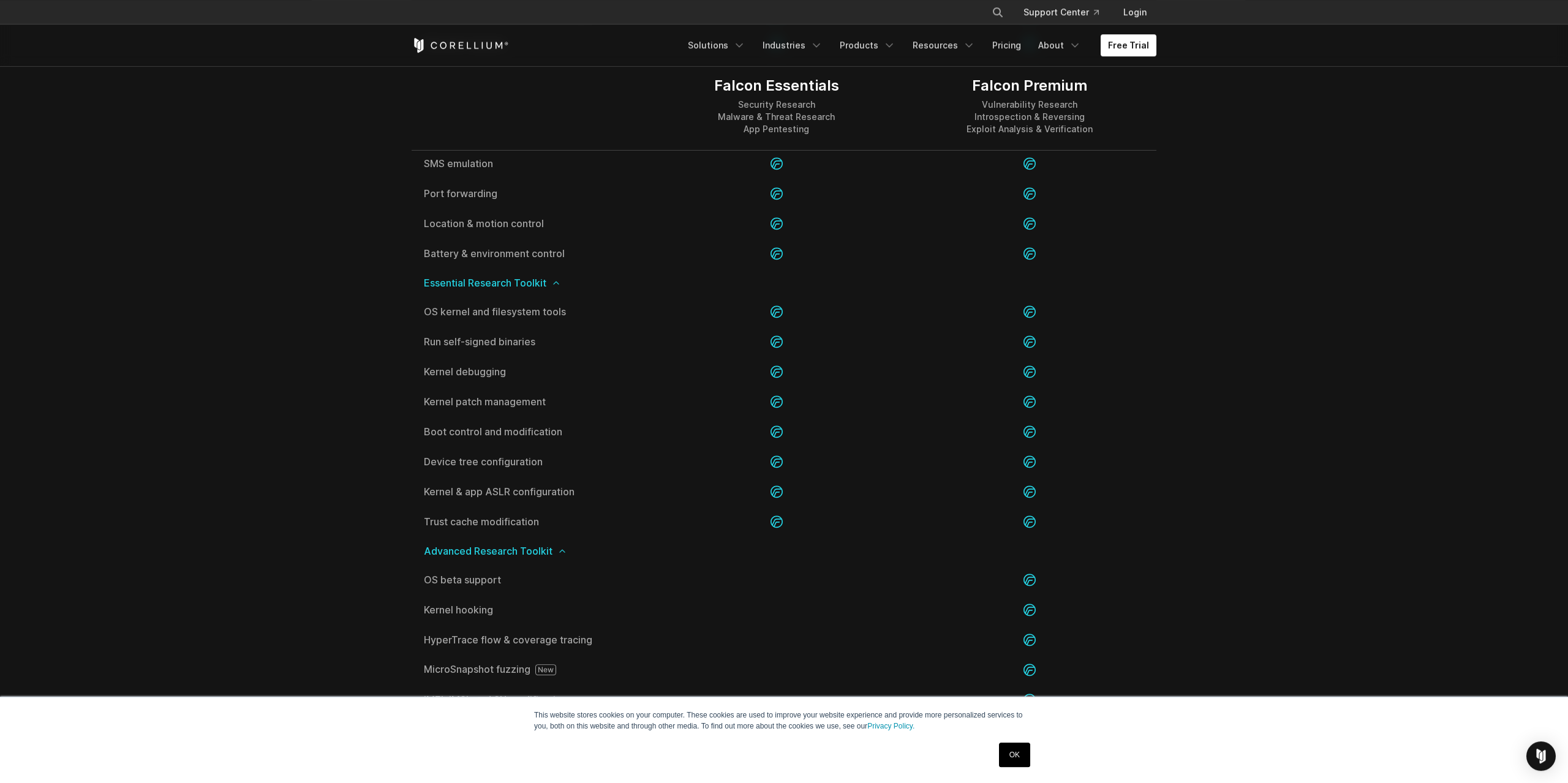
drag, startPoint x: 372, startPoint y: 528, endPoint x: 331, endPoint y: 313, distance: 218.9
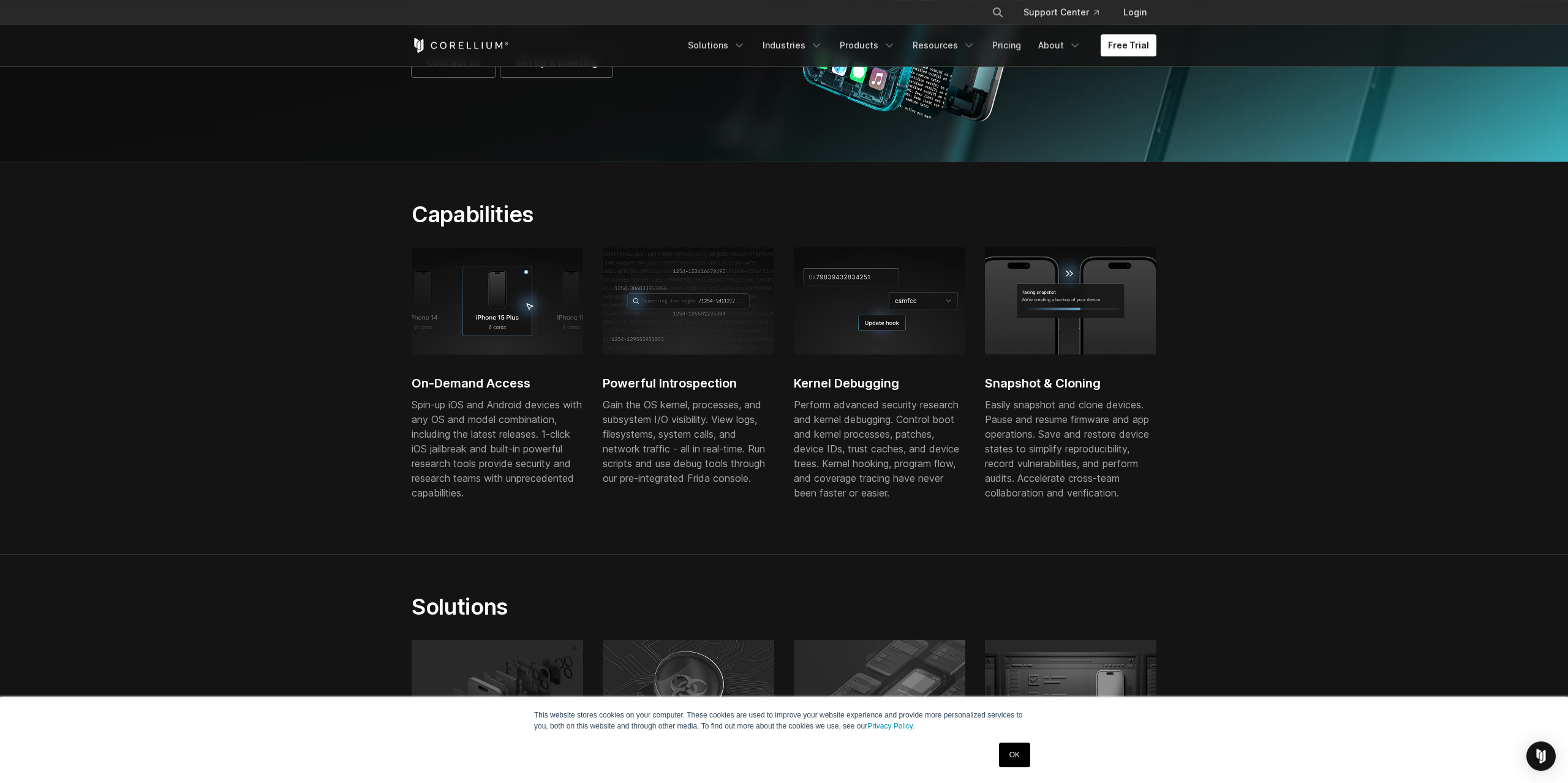
scroll to position [0, 0]
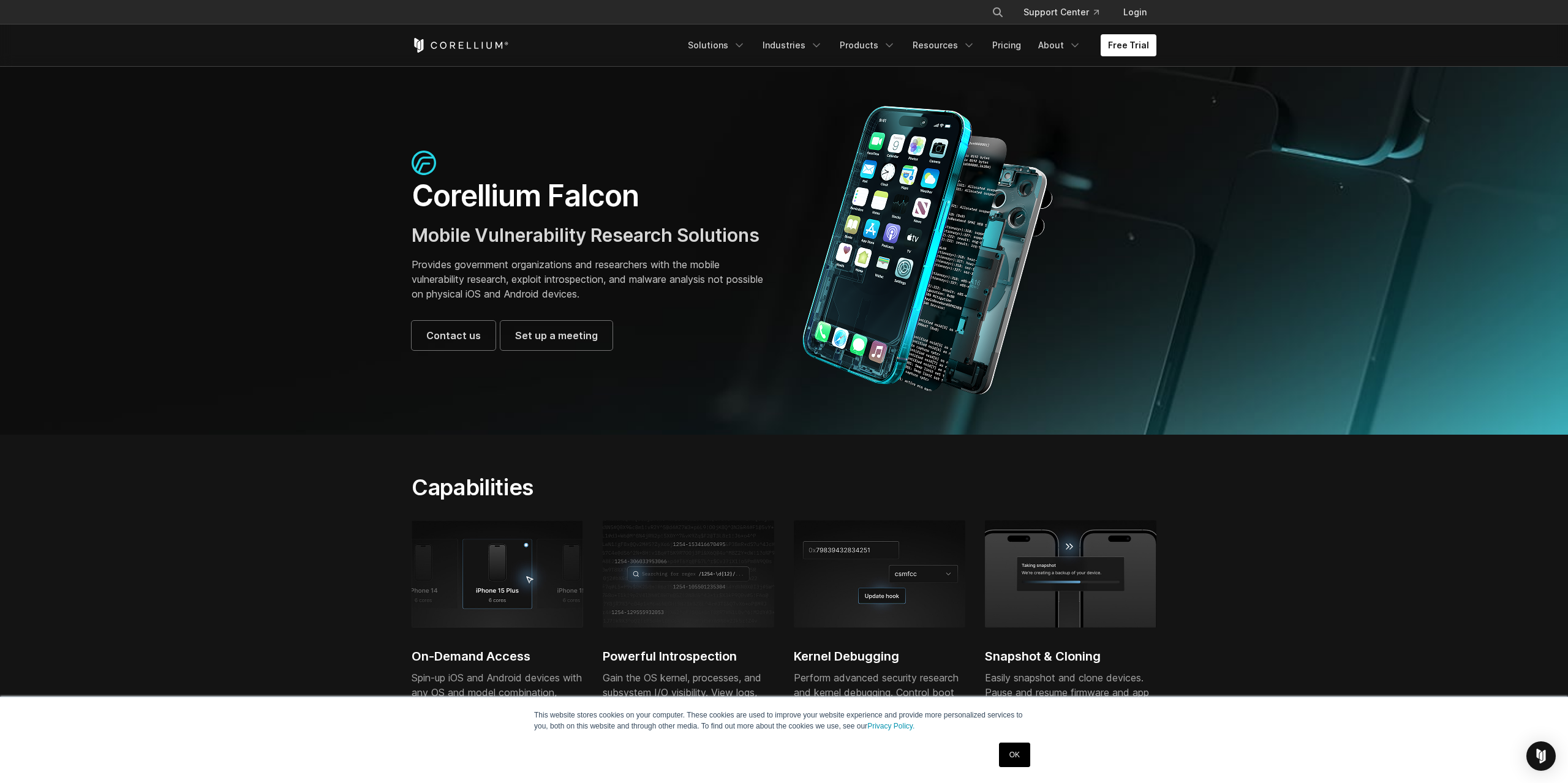
drag, startPoint x: 351, startPoint y: 368, endPoint x: 337, endPoint y: 182, distance: 186.5
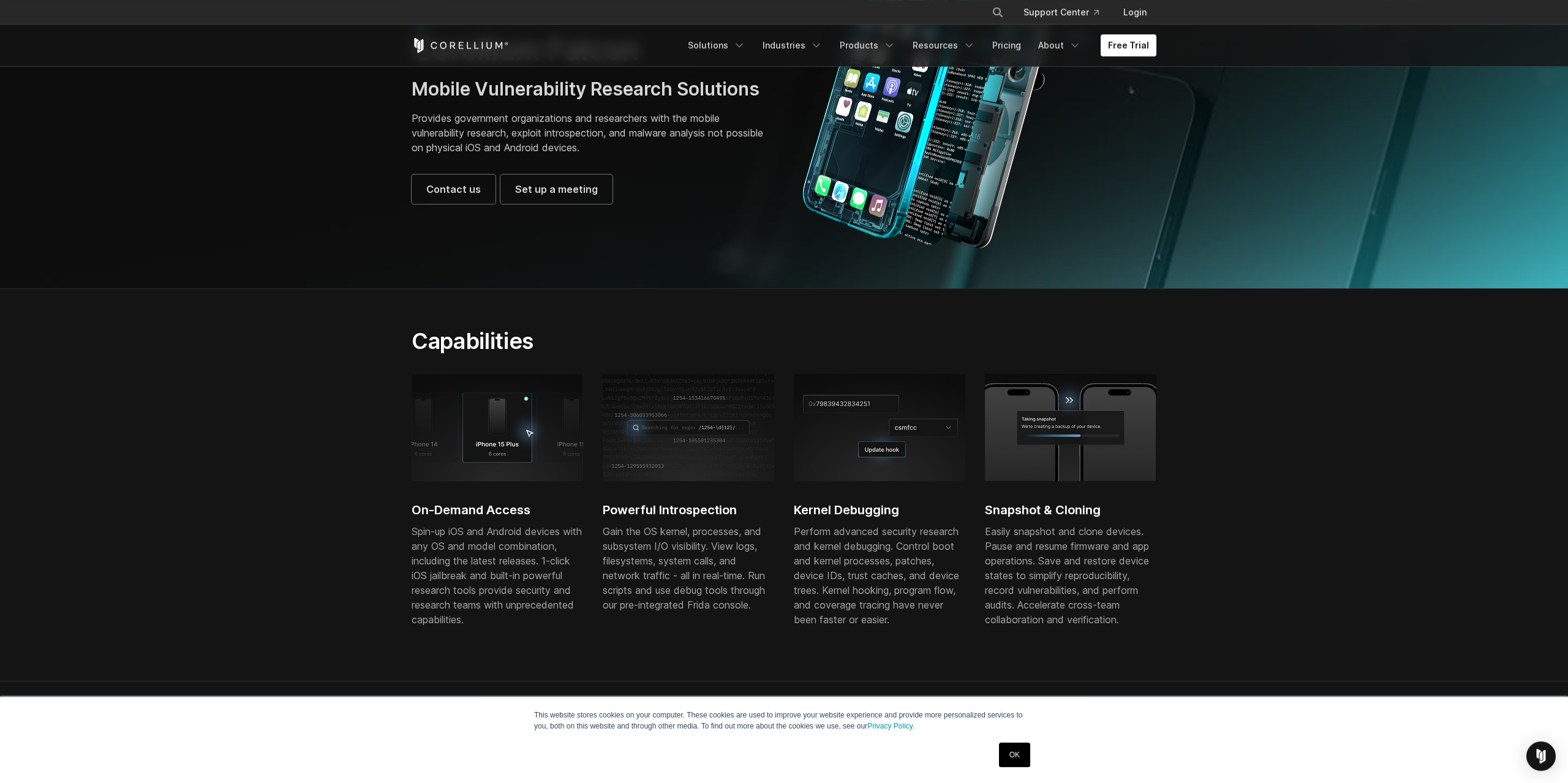
drag, startPoint x: 290, startPoint y: 248, endPoint x: 313, endPoint y: 319, distance: 74.6
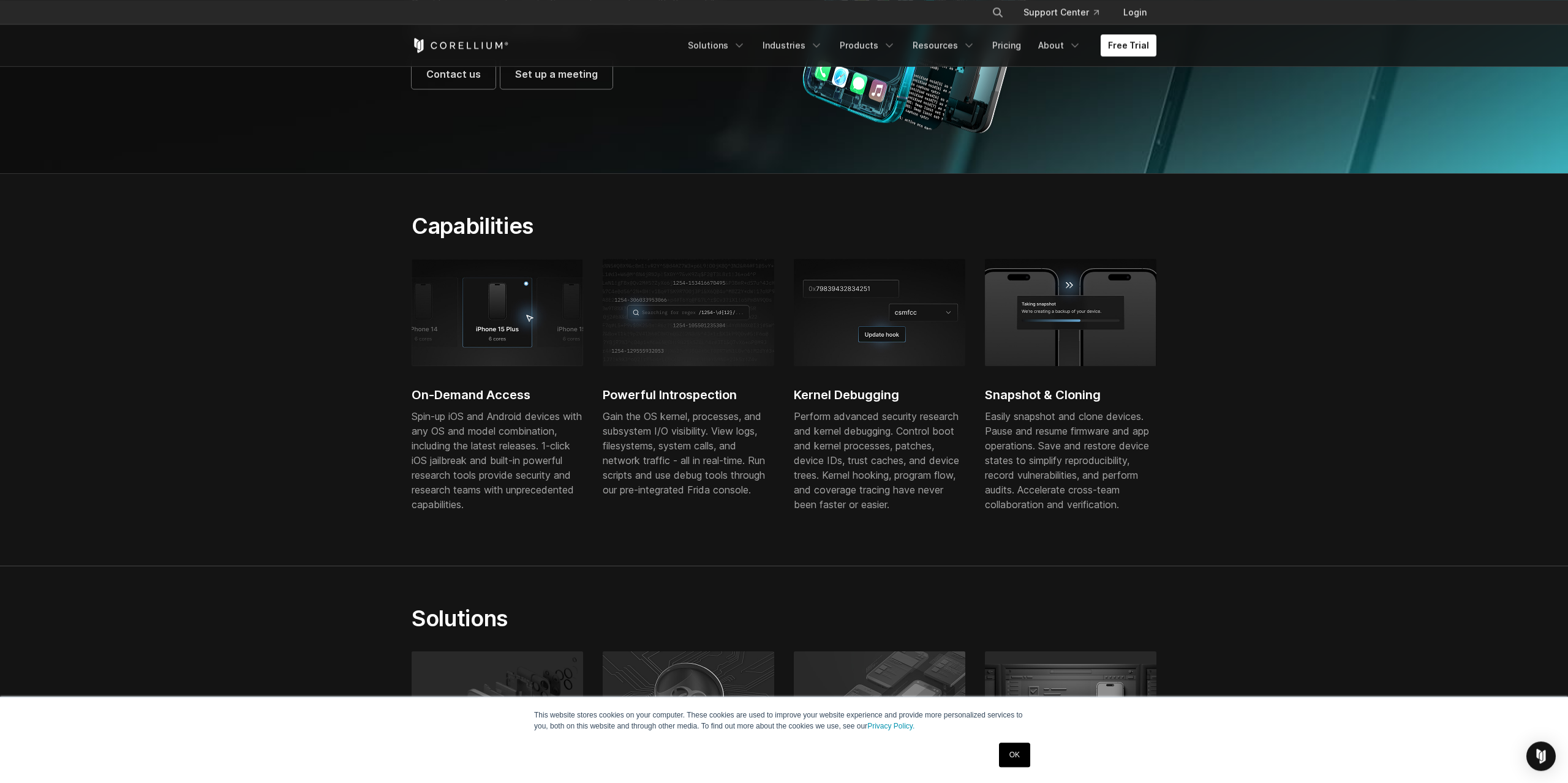
drag, startPoint x: 338, startPoint y: 279, endPoint x: 383, endPoint y: 323, distance: 62.9
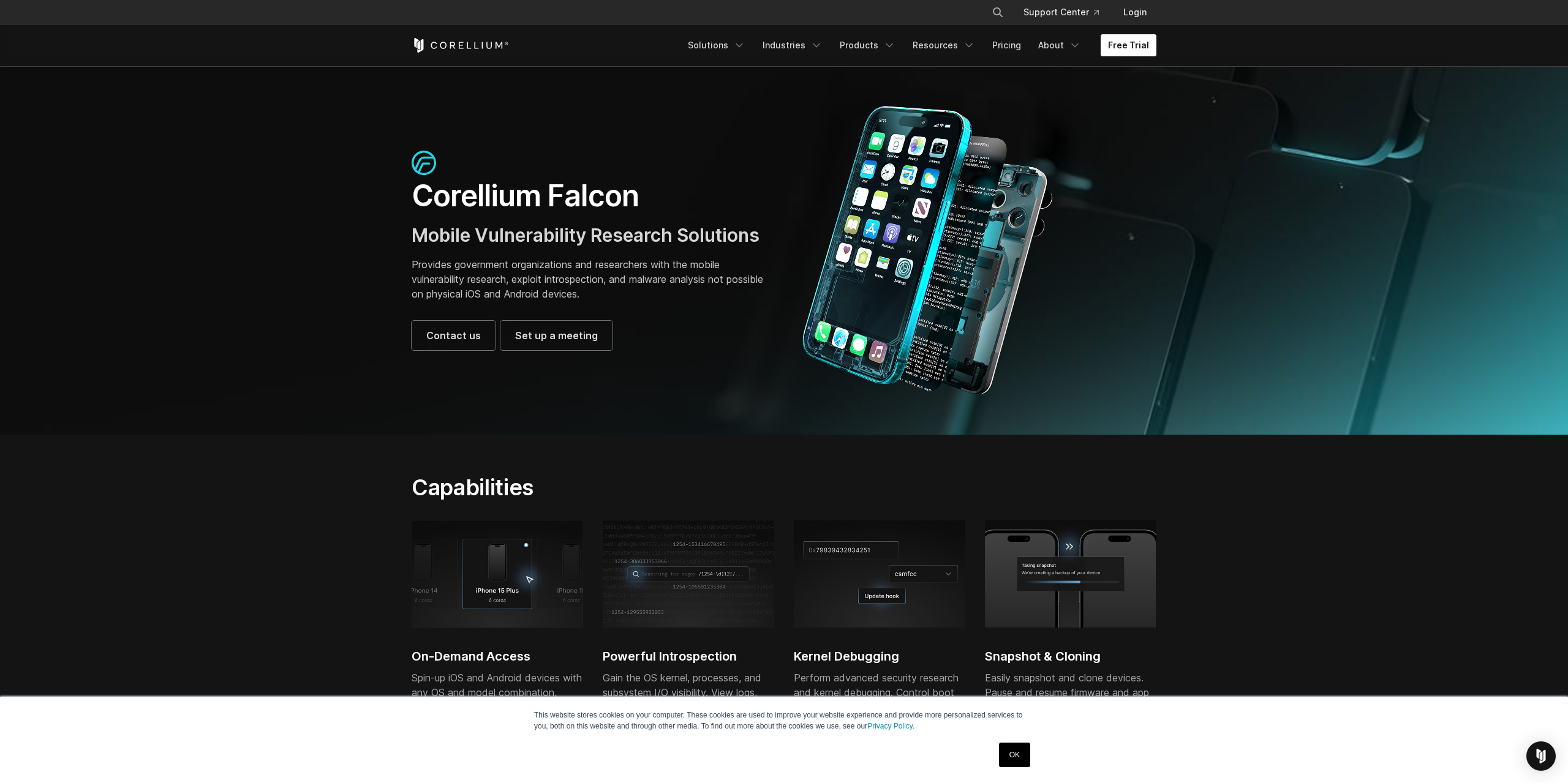
click at [1111, 44] on link "Free Trial" at bounding box center [1129, 45] width 56 height 22
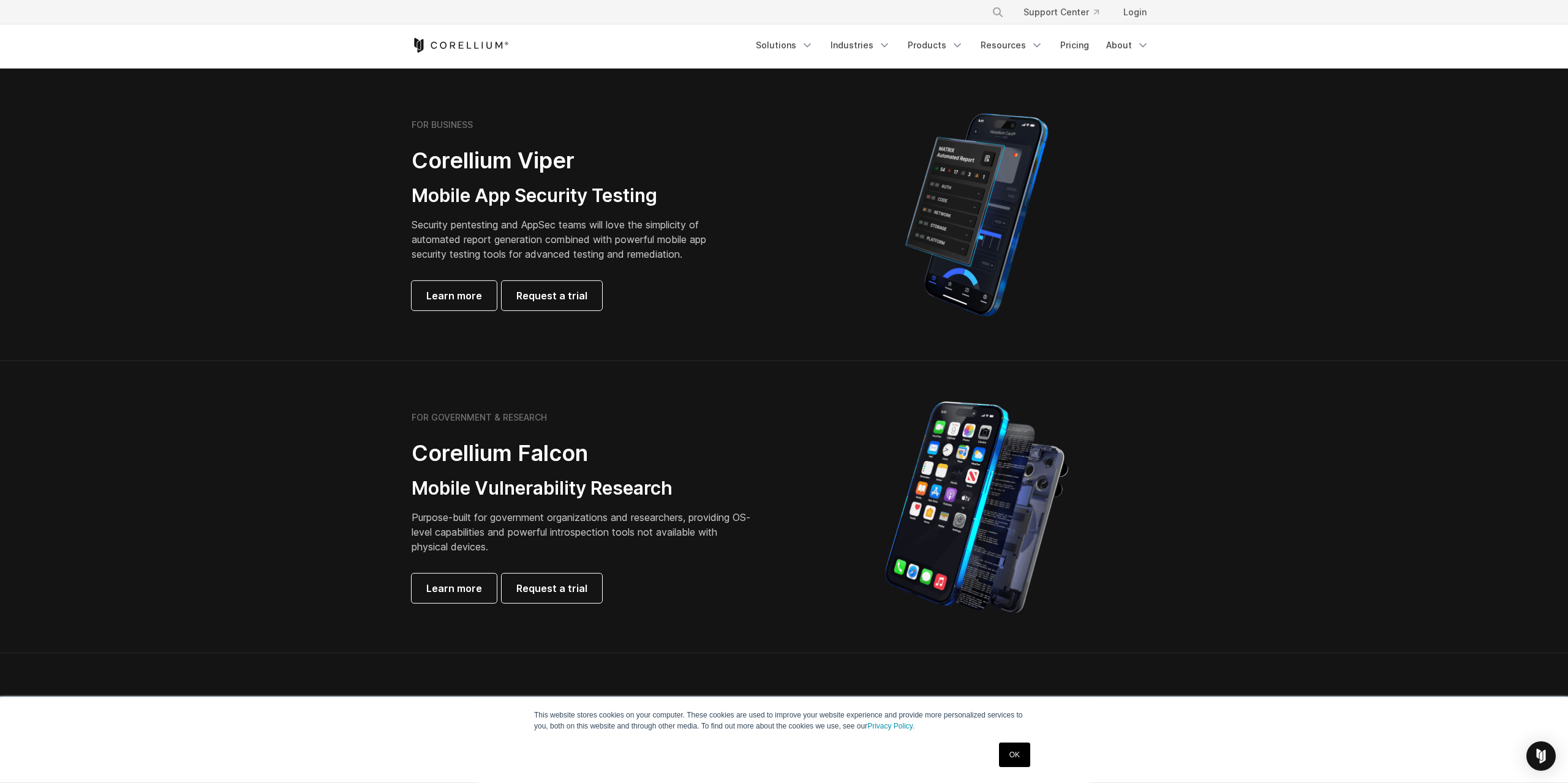
scroll to position [254, 0]
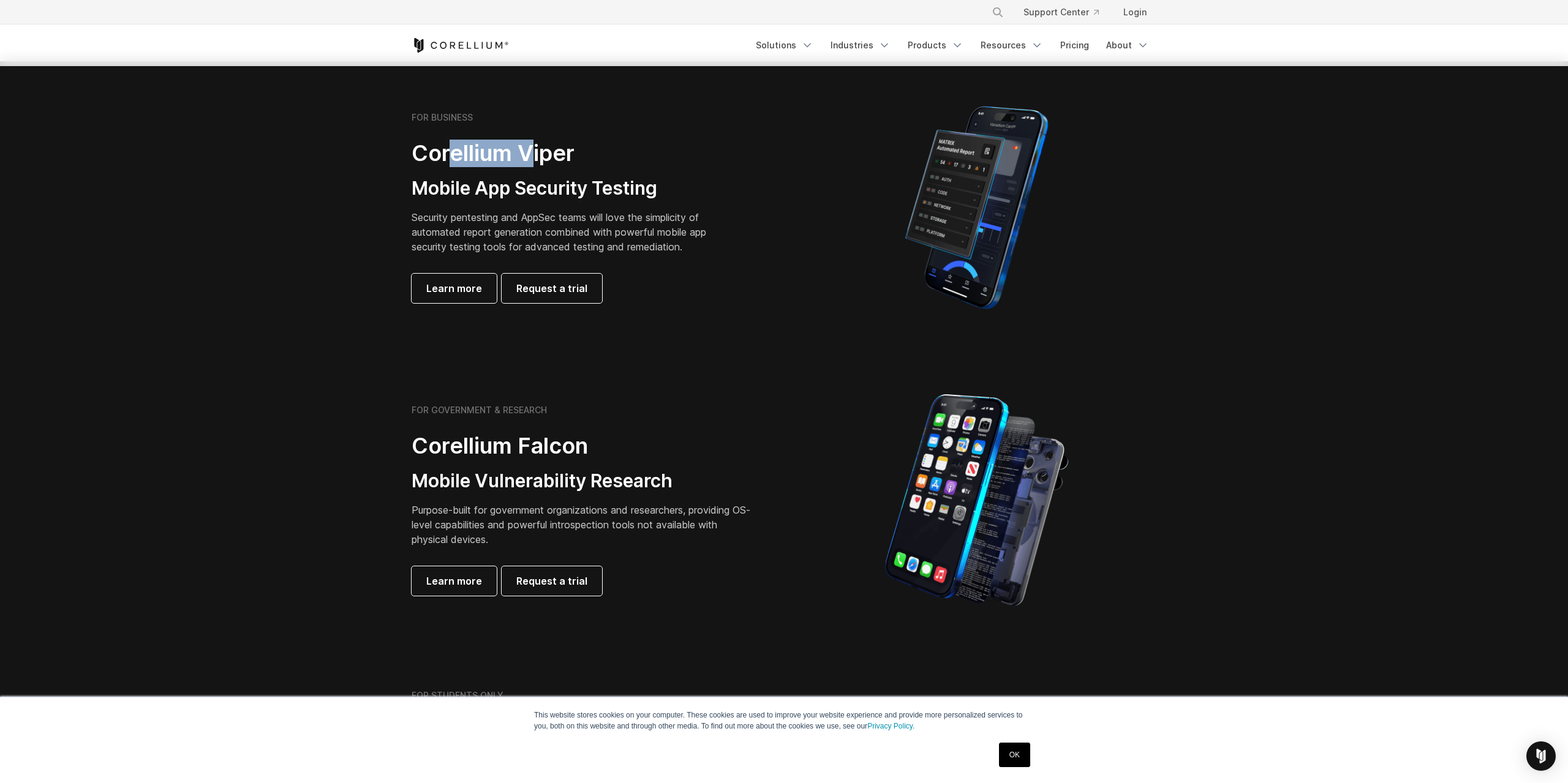
drag, startPoint x: 449, startPoint y: 150, endPoint x: 581, endPoint y: 154, distance: 132.1
click at [547, 152] on h2 "Corellium Viper" at bounding box center [568, 154] width 313 height 28
drag, startPoint x: 433, startPoint y: 192, endPoint x: 639, endPoint y: 193, distance: 206.0
click at [639, 193] on h3 "Mobile App Security Testing" at bounding box center [568, 188] width 313 height 23
click at [545, 297] on link "Request a trial" at bounding box center [552, 288] width 101 height 29
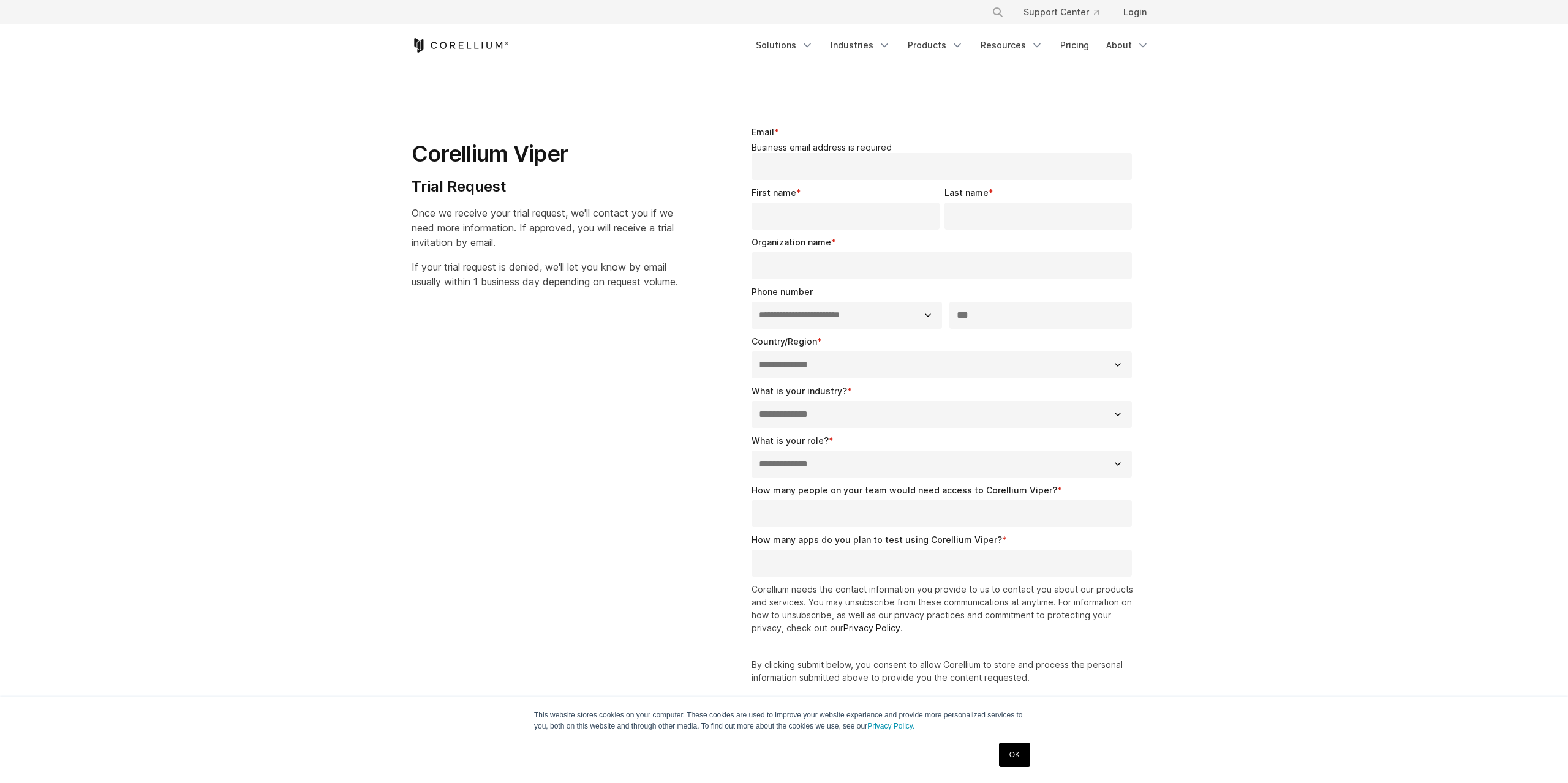
select select "**"
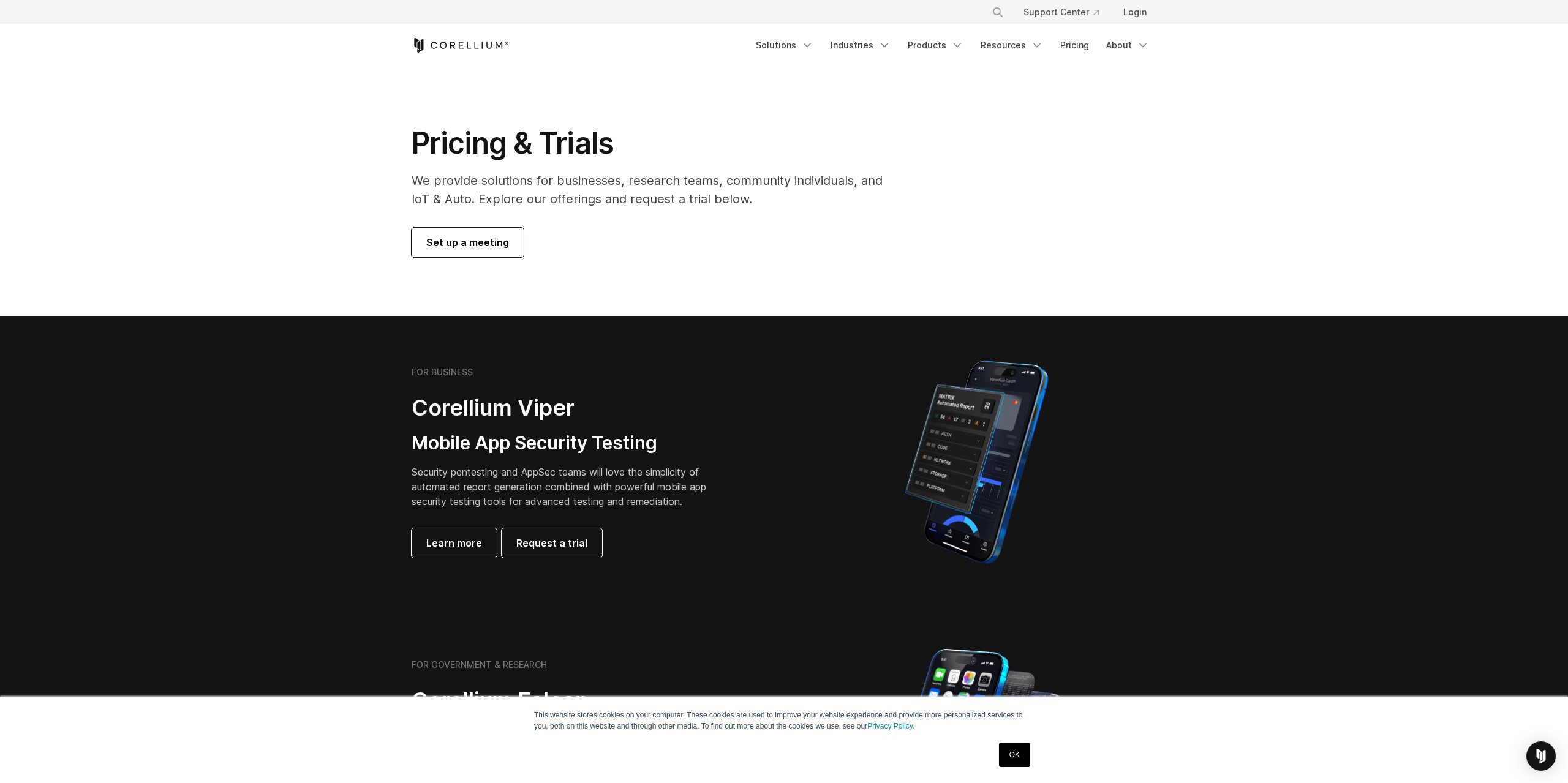
scroll to position [254, 0]
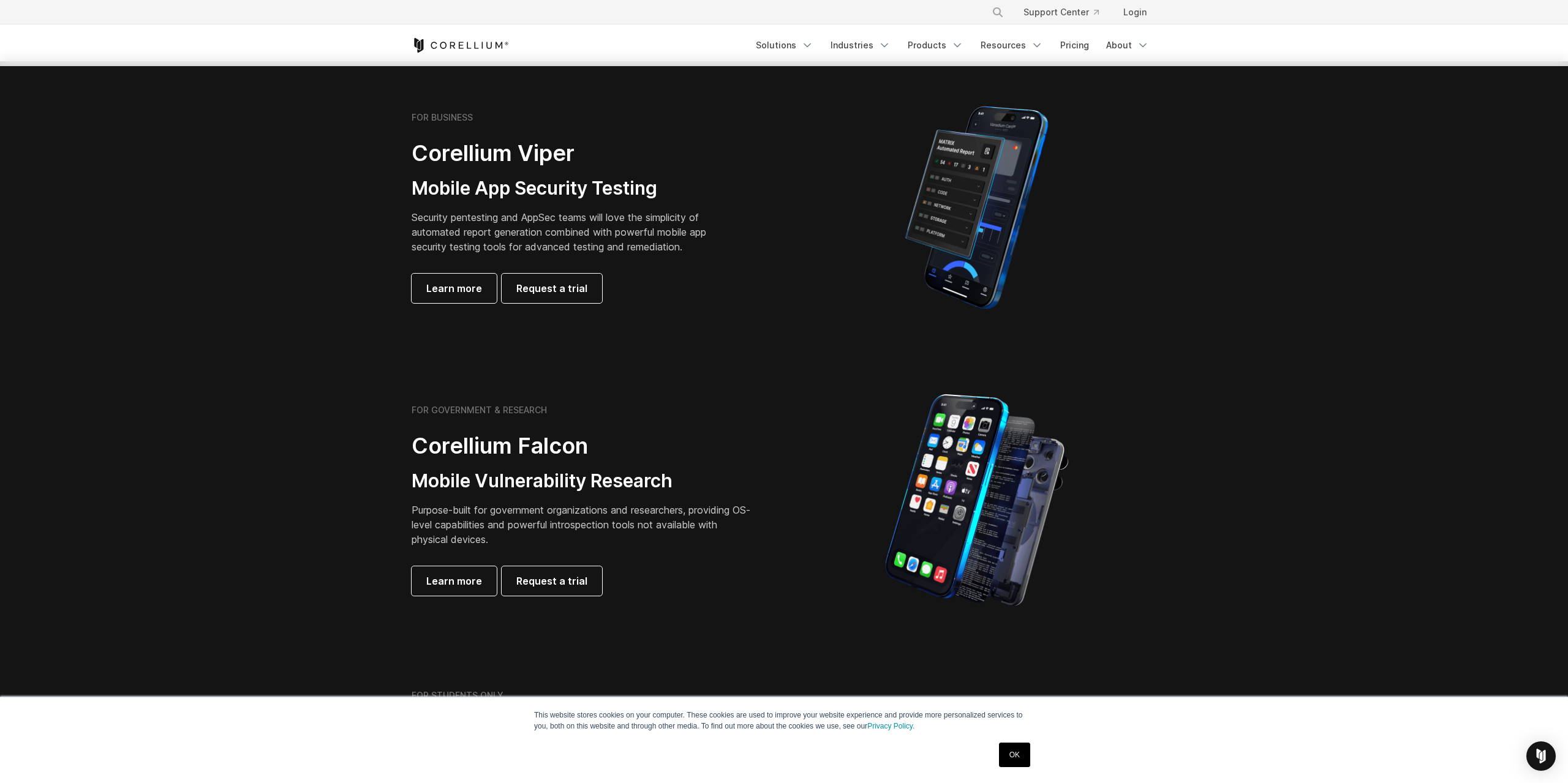
click at [456, 273] on div "FOR BUSINESS Corellium Viper Mobile App Security Testing Security pentesting an…" at bounding box center [583, 207] width 343 height 191
click at [456, 286] on span "Learn more" at bounding box center [454, 288] width 56 height 15
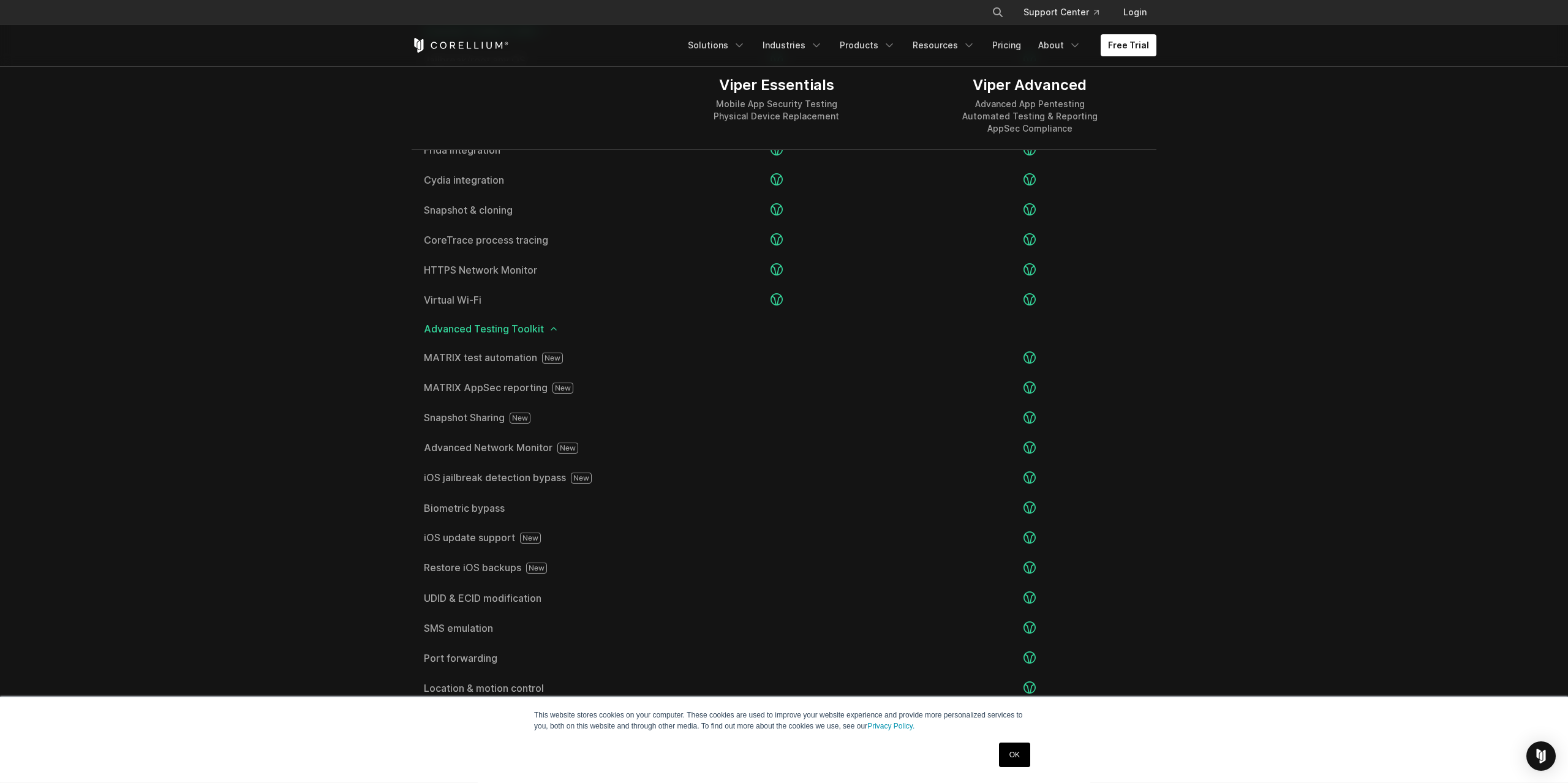
scroll to position [1974, 0]
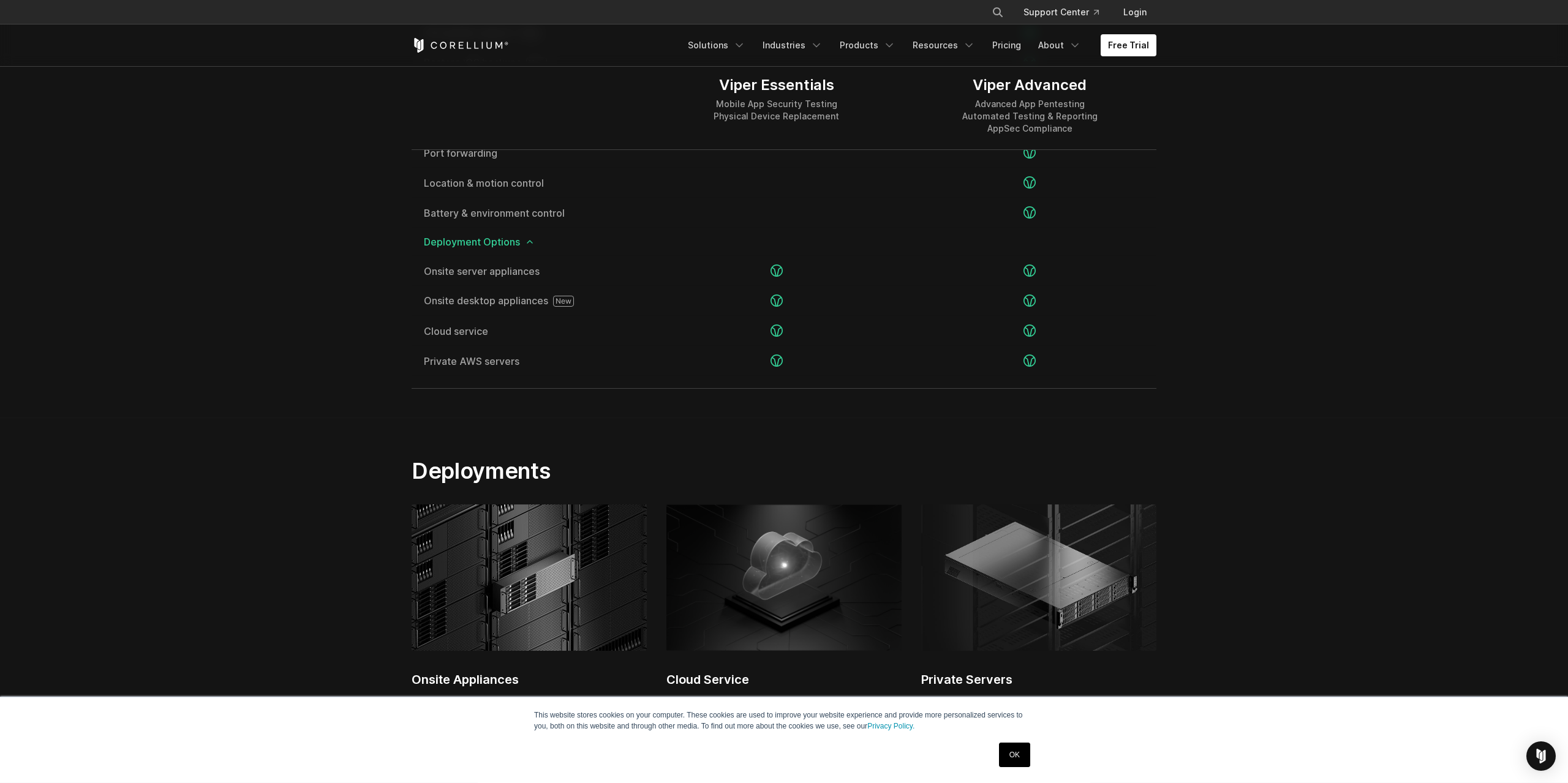
drag, startPoint x: 339, startPoint y: 352, endPoint x: 342, endPoint y: 427, distance: 75.1
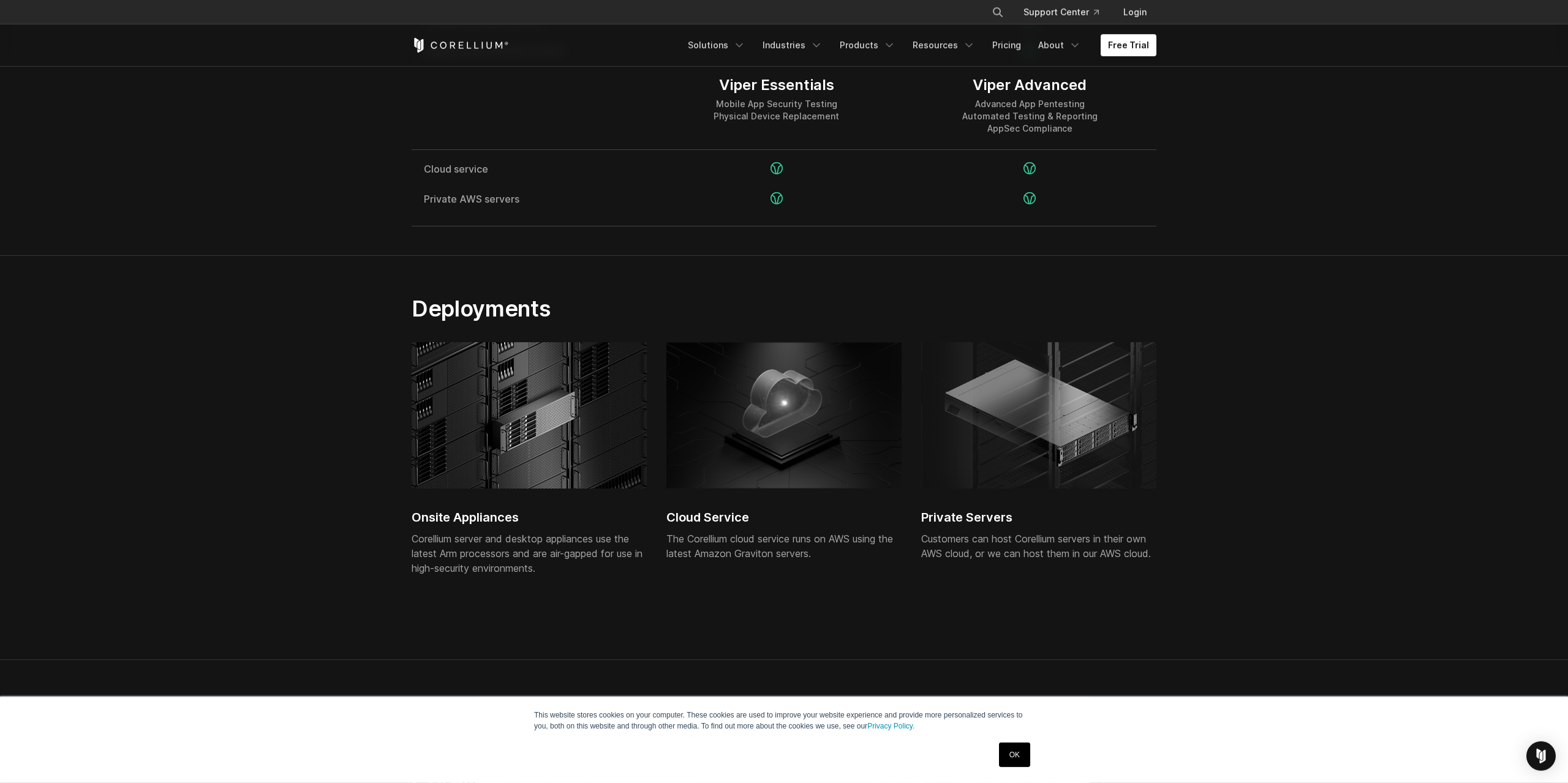
drag, startPoint x: 349, startPoint y: 451, endPoint x: 359, endPoint y: 492, distance: 42.2
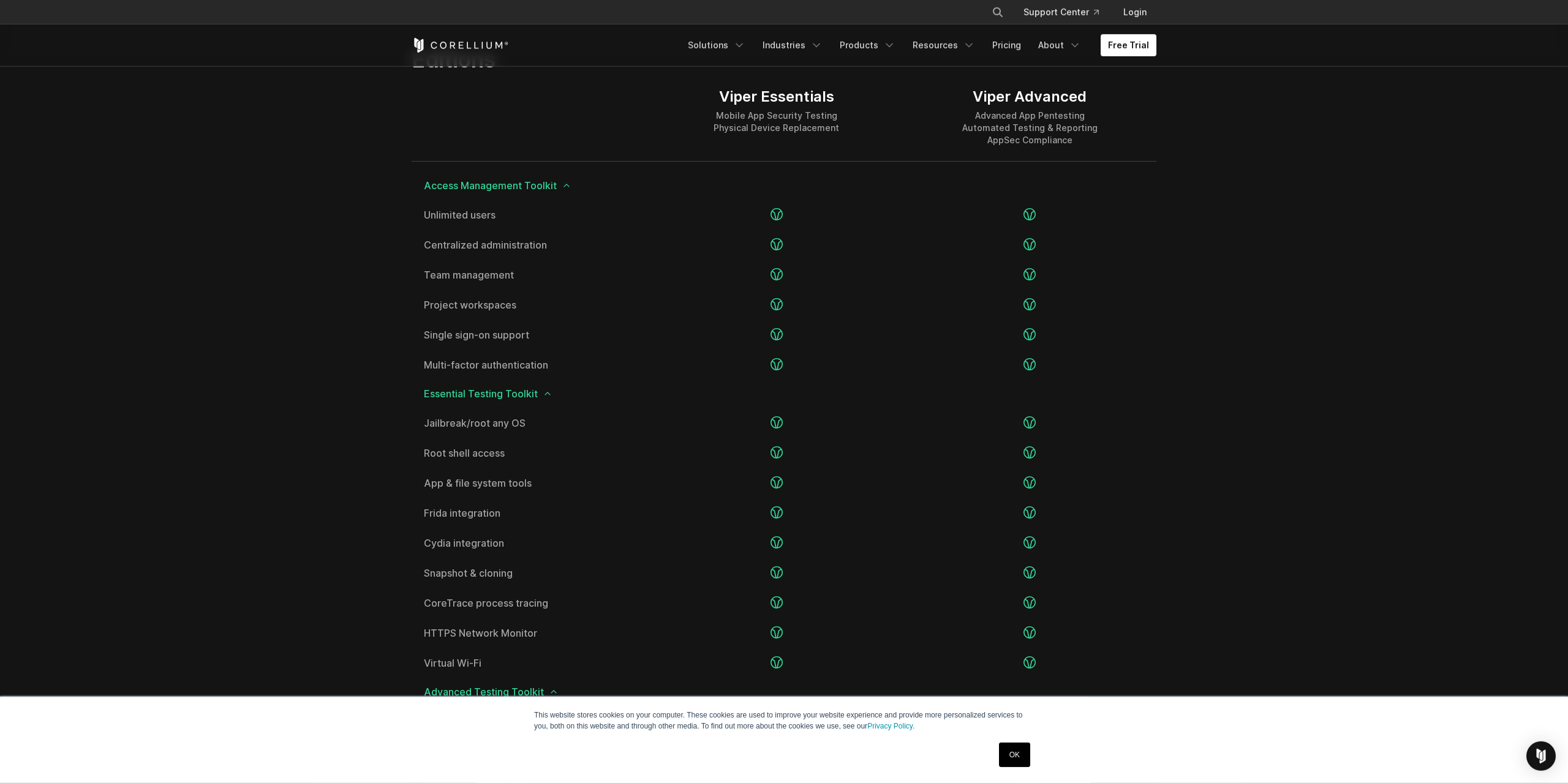
scroll to position [672, 0]
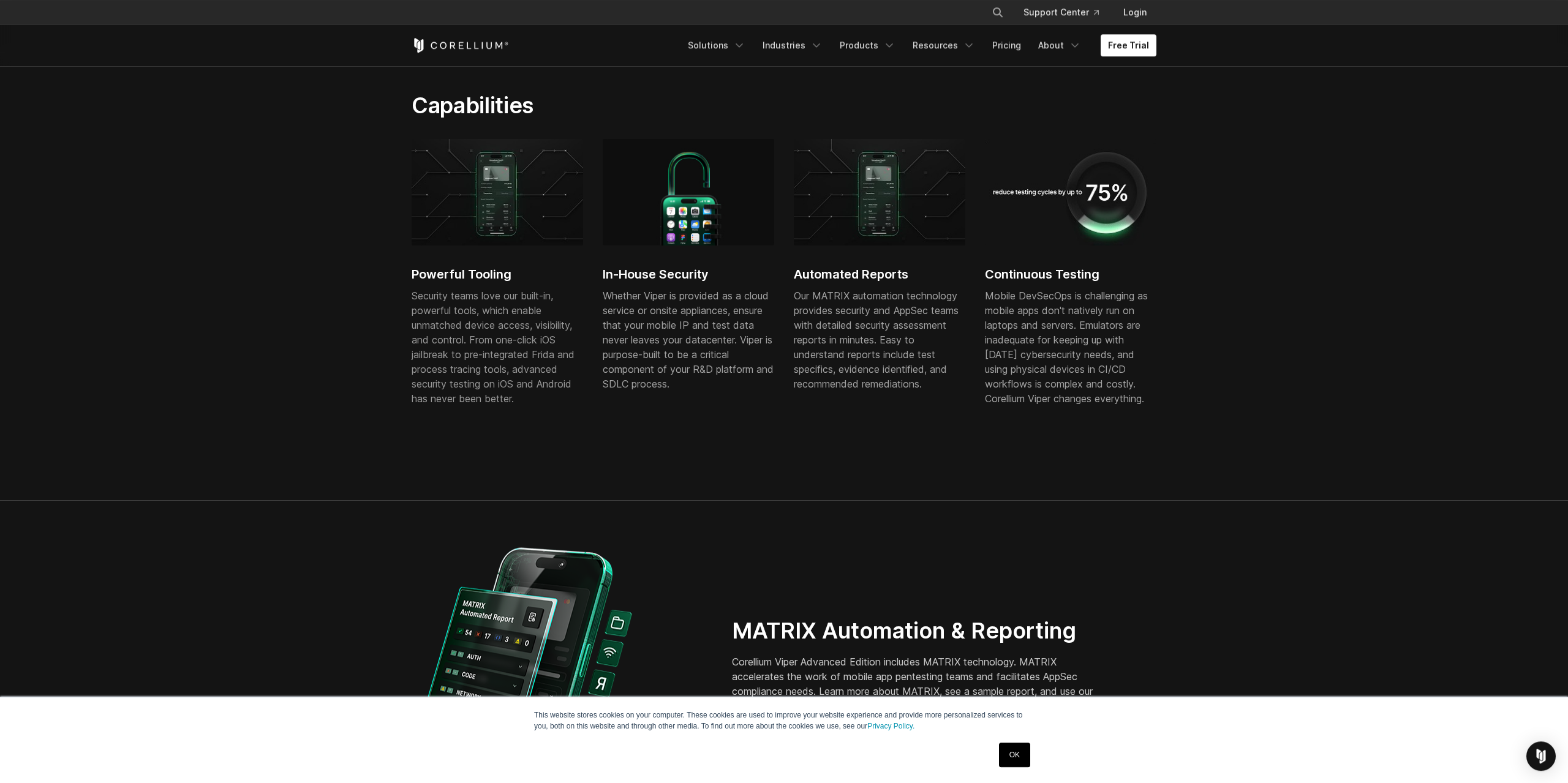
drag, startPoint x: 368, startPoint y: 495, endPoint x: 357, endPoint y: 289, distance: 206.3
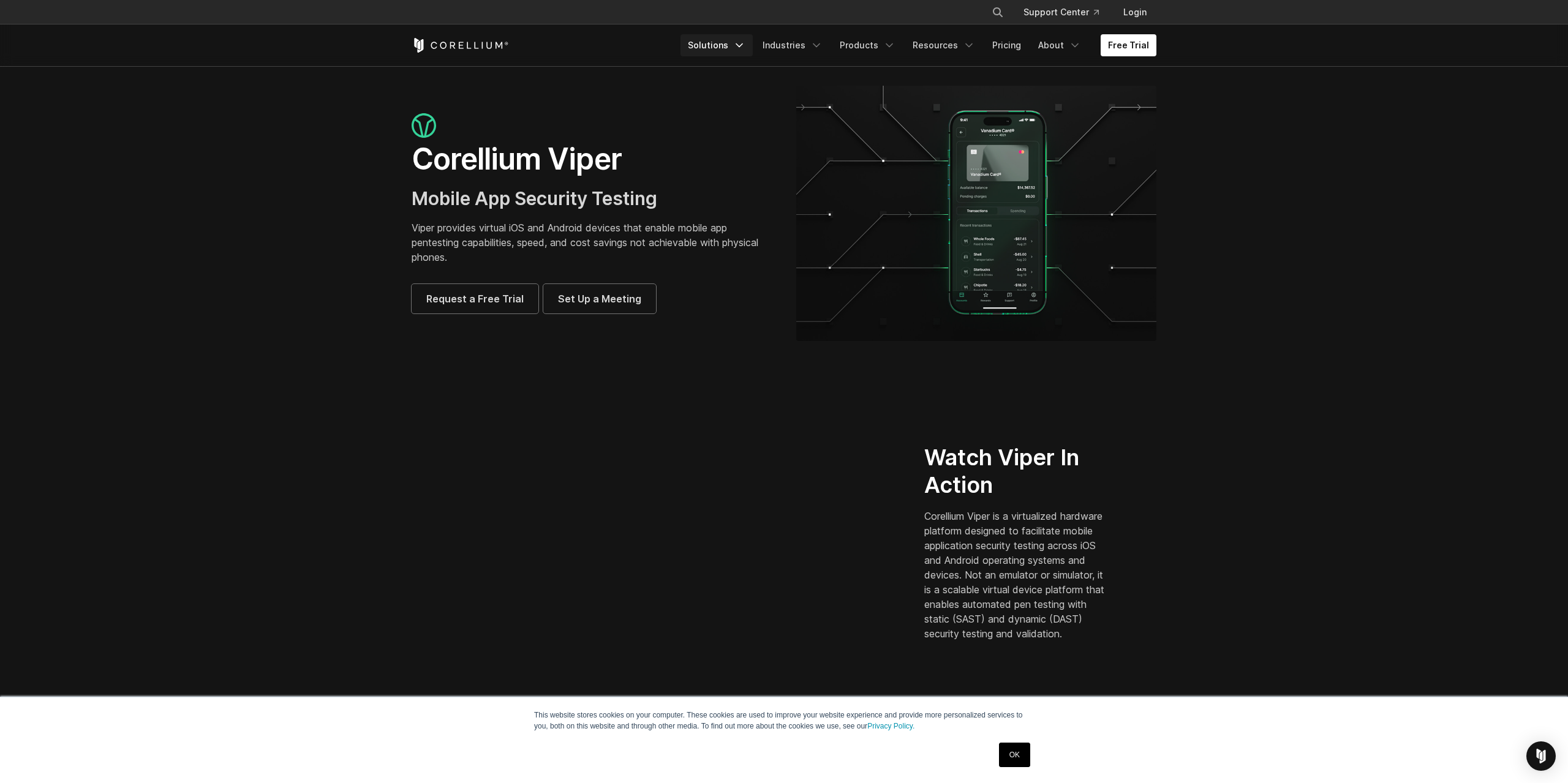
click at [720, 46] on link "Solutions" at bounding box center [716, 45] width 72 height 22
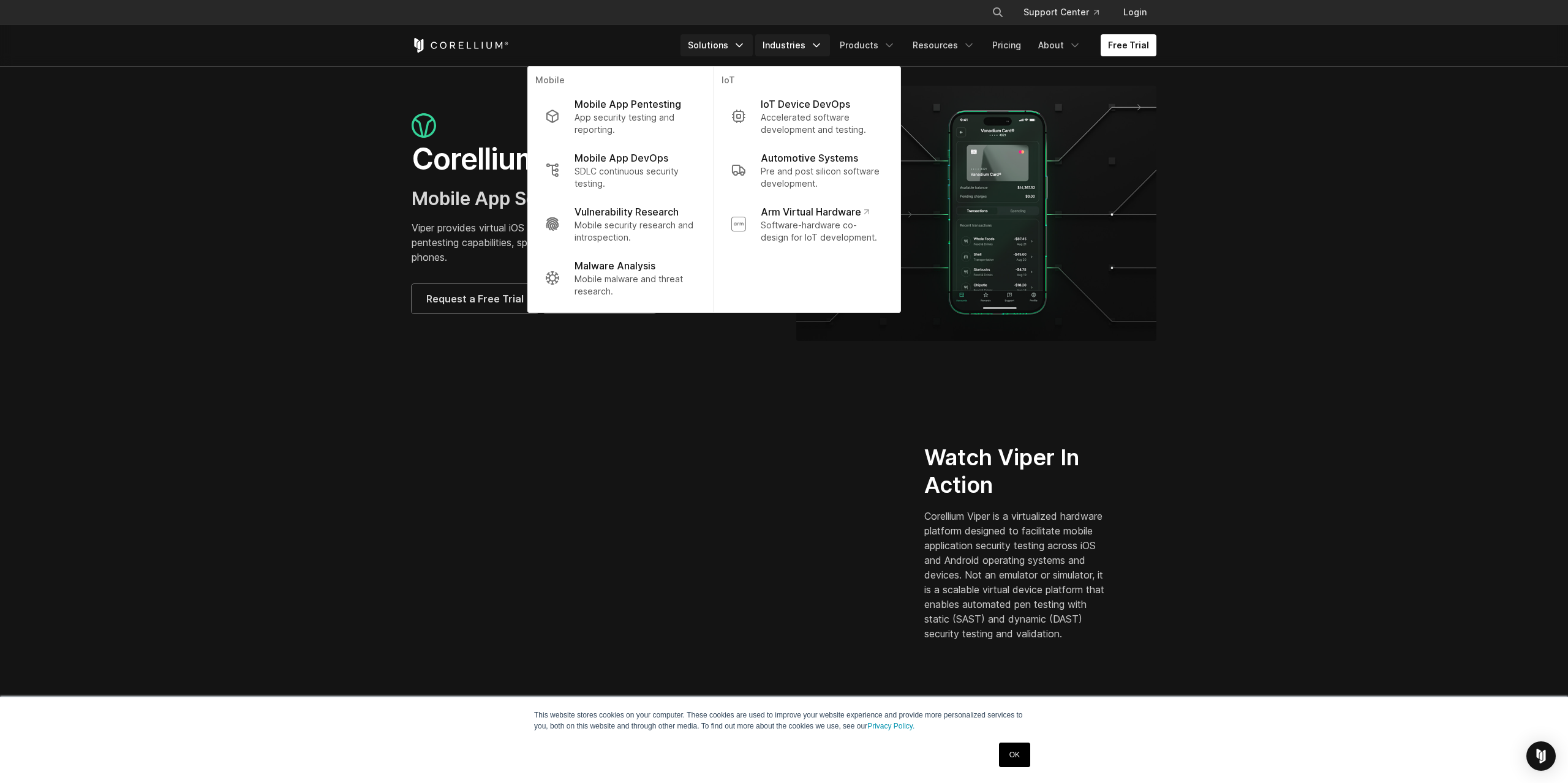
click at [819, 48] on icon "Navigation Menu" at bounding box center [816, 45] width 12 height 12
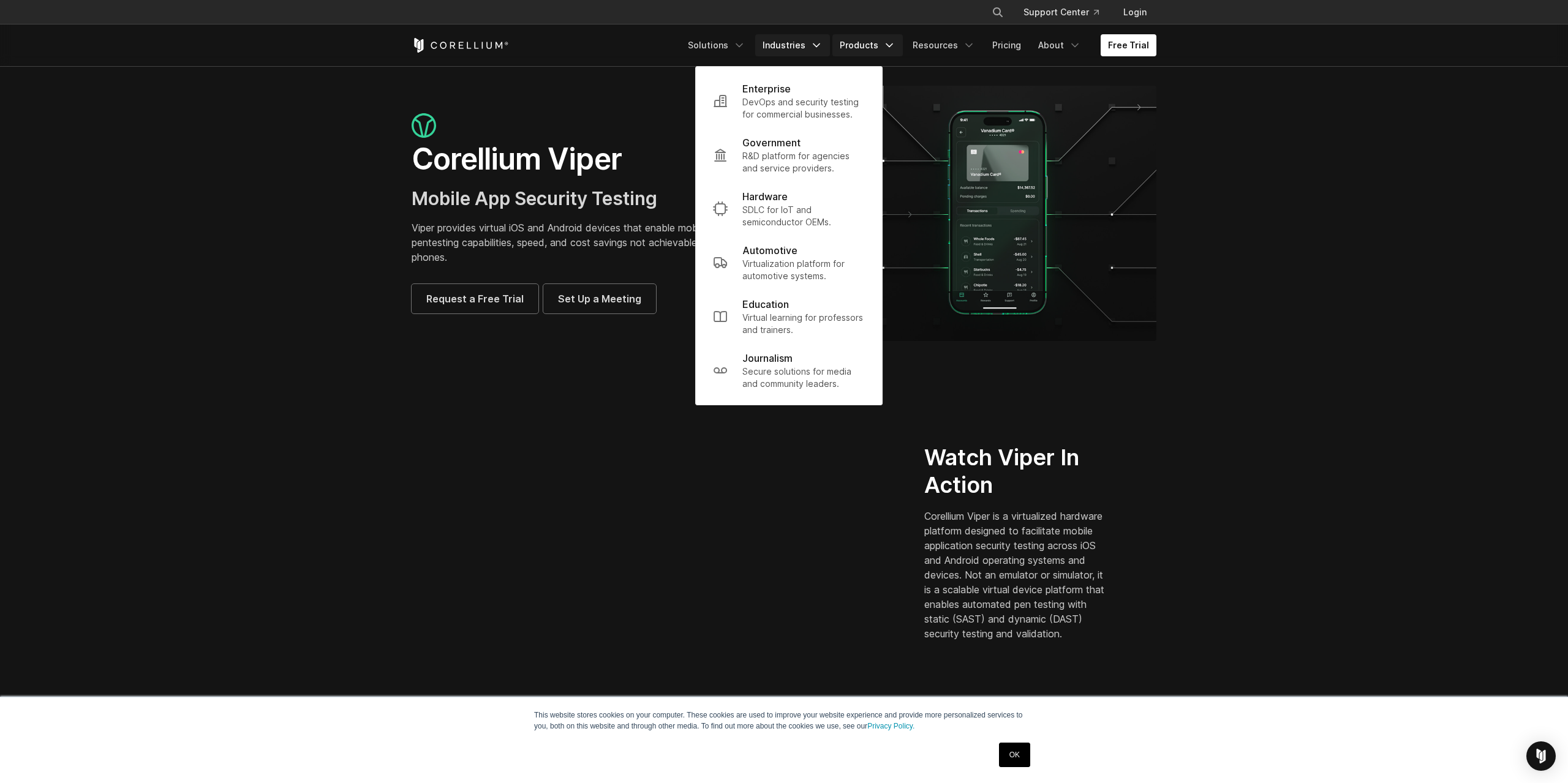
click at [869, 40] on link "Products" at bounding box center [868, 45] width 70 height 22
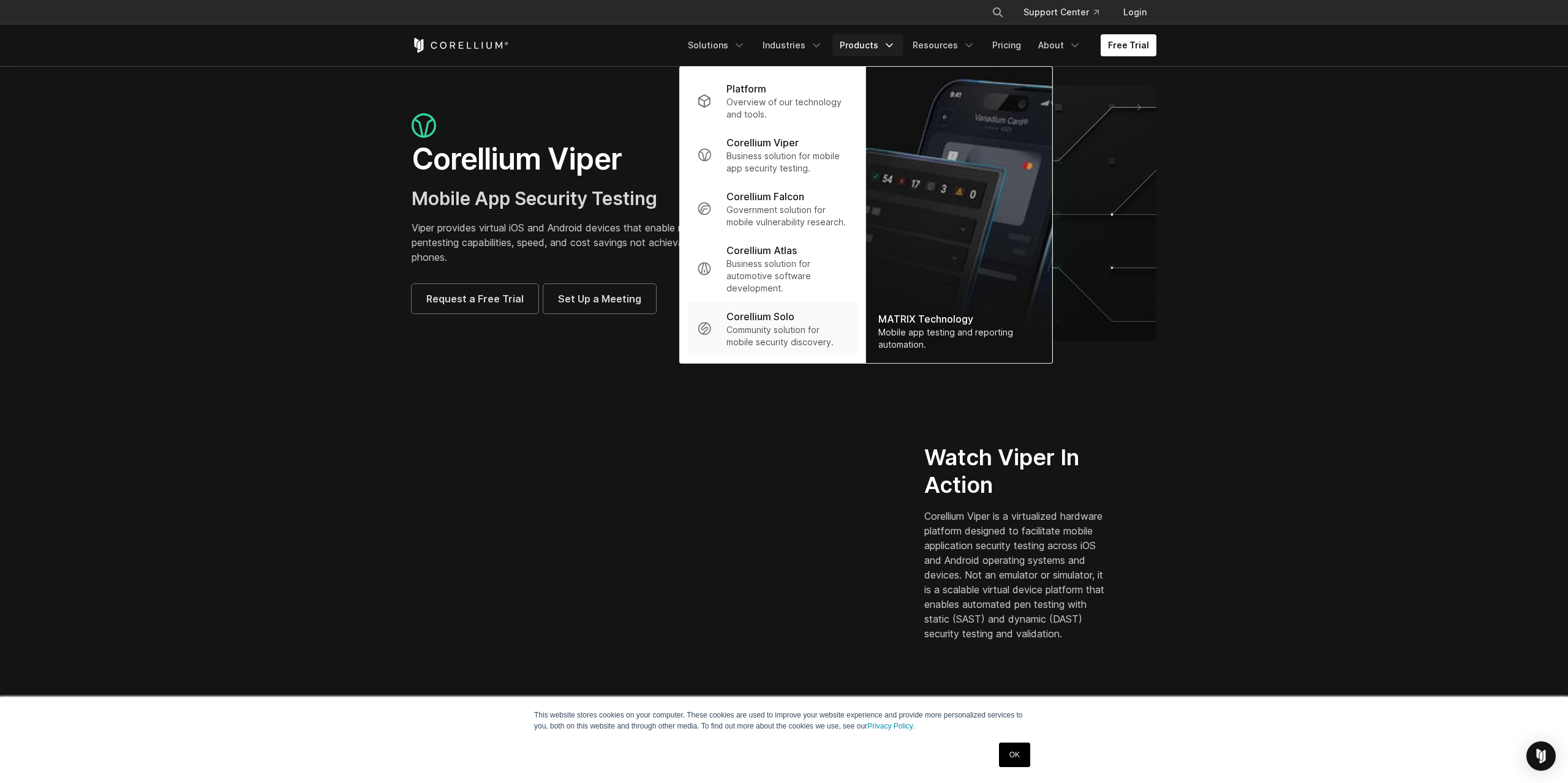
click at [785, 326] on p "Community solution for mobile security discovery." at bounding box center [787, 336] width 122 height 25
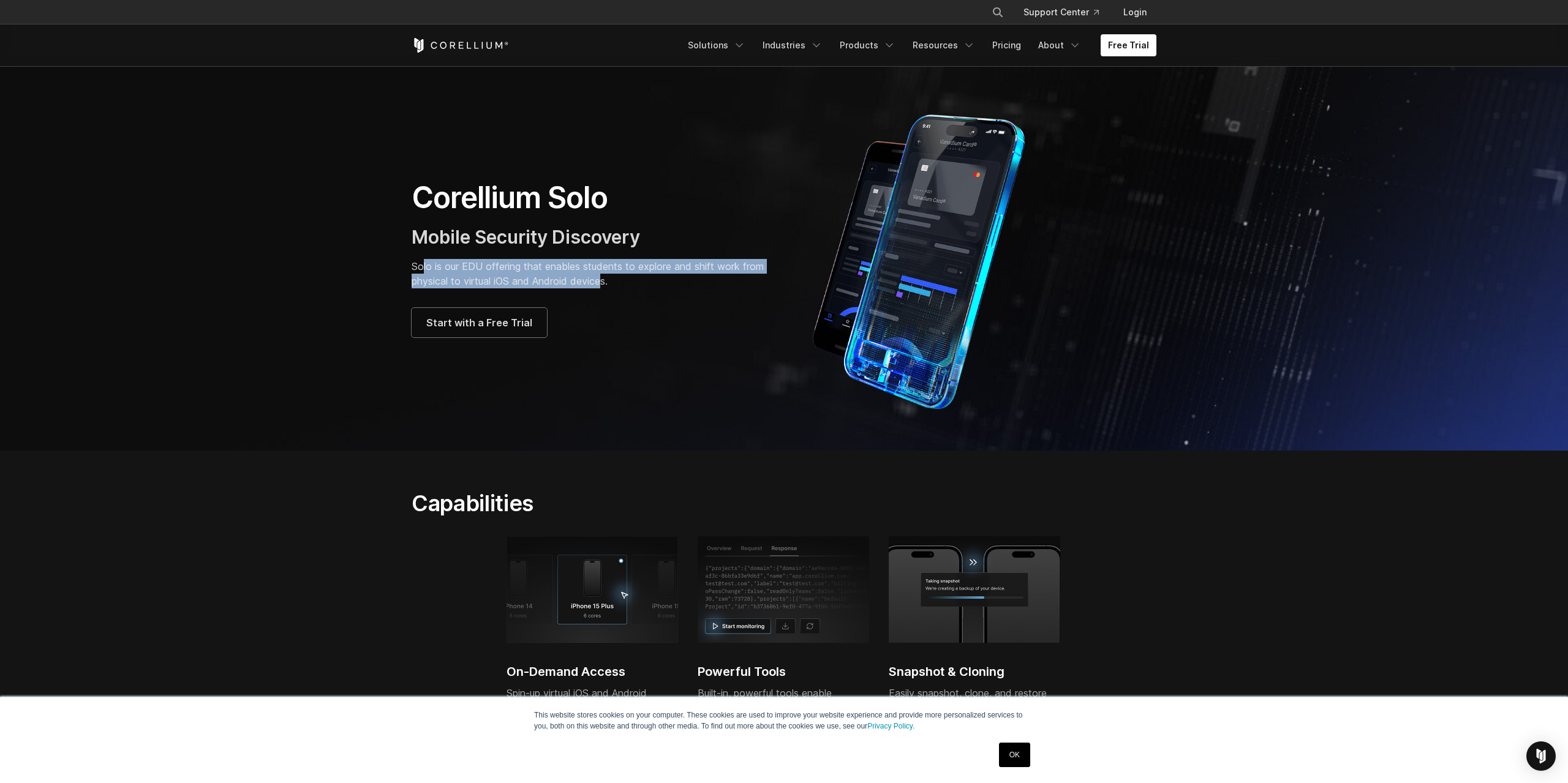
drag, startPoint x: 424, startPoint y: 264, endPoint x: 604, endPoint y: 281, distance: 180.8
click at [604, 281] on p "Solo is our EDU offering that enables students to explore and shift work from p…" at bounding box center [591, 274] width 360 height 29
click at [605, 281] on p "Solo is our EDU offering that enables students to explore and shift work from p…" at bounding box center [591, 274] width 360 height 29
drag, startPoint x: 594, startPoint y: 282, endPoint x: 431, endPoint y: 268, distance: 163.6
click at [431, 268] on p "Solo is our EDU offering that enables students to explore and shift work from p…" at bounding box center [591, 274] width 360 height 29
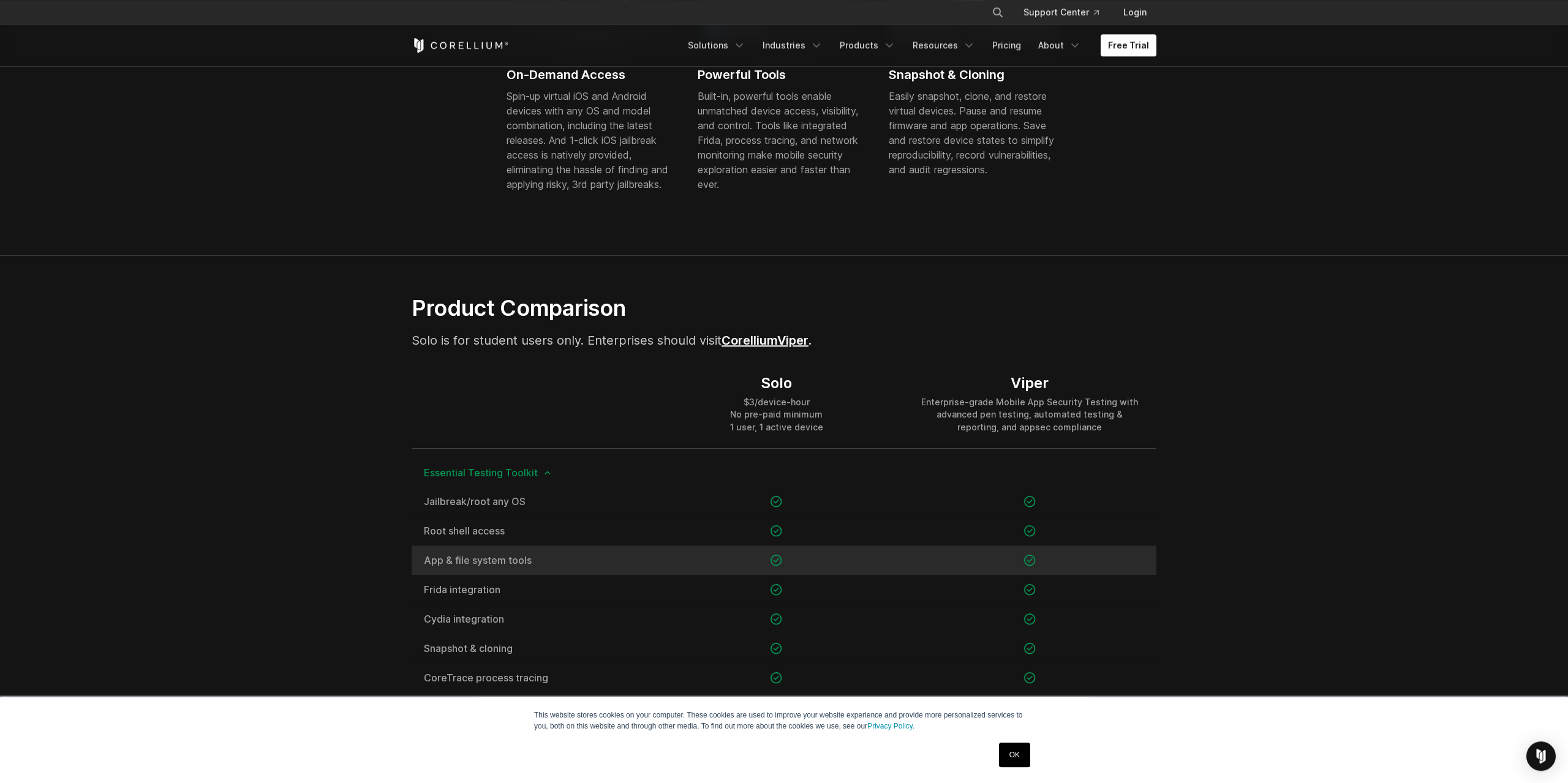
scroll to position [700, 0]
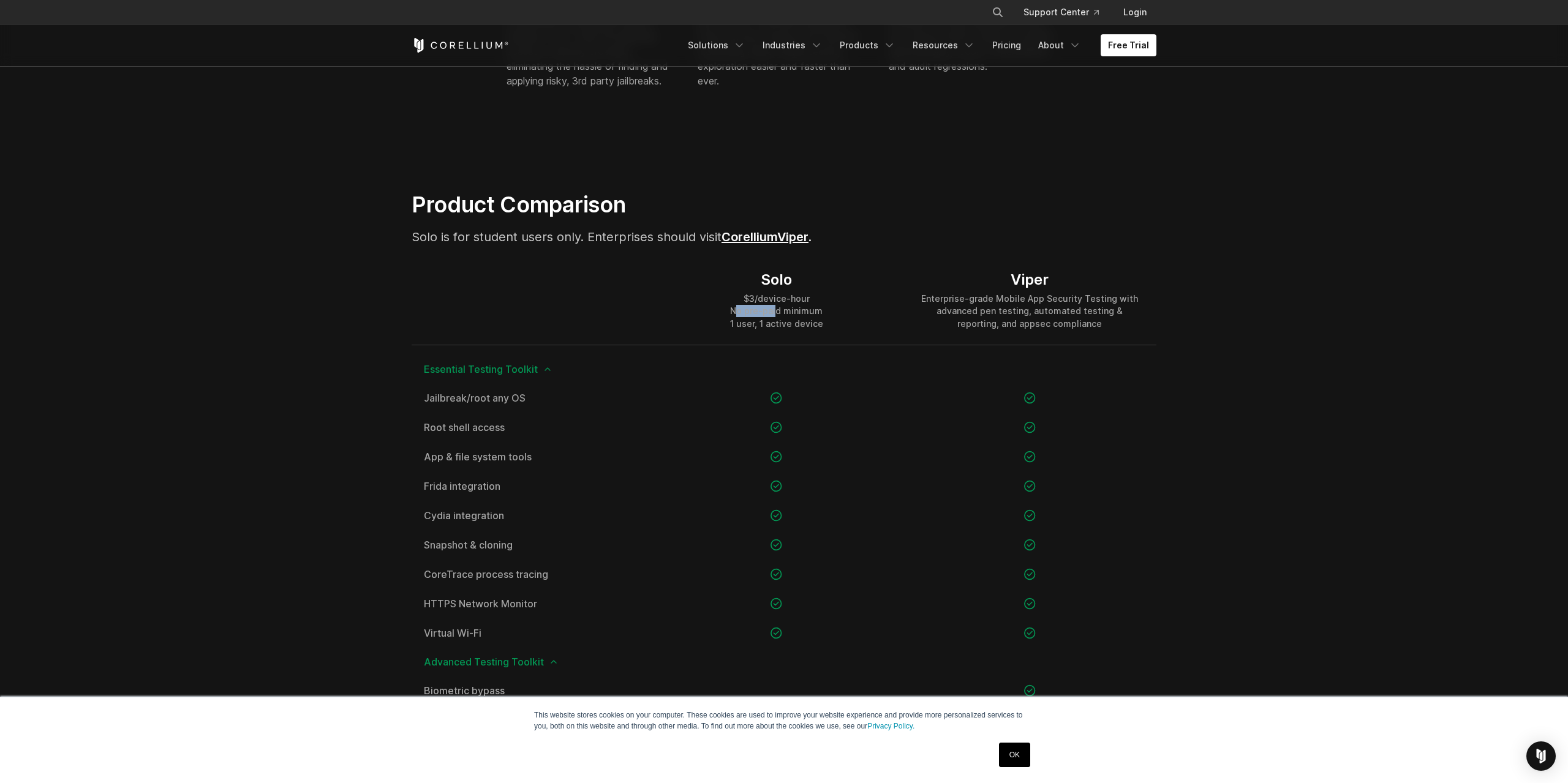
drag, startPoint x: 741, startPoint y: 314, endPoint x: 797, endPoint y: 315, distance: 56.0
click at [785, 312] on div "$3/device-hour No pre-paid minimum 1 user, 1 active device" at bounding box center [777, 311] width 93 height 36
drag, startPoint x: 807, startPoint y: 325, endPoint x: 748, endPoint y: 325, distance: 59.0
click at [748, 325] on div "$3/device-hour No pre-paid minimum 1 user, 1 active device" at bounding box center [777, 311] width 93 height 36
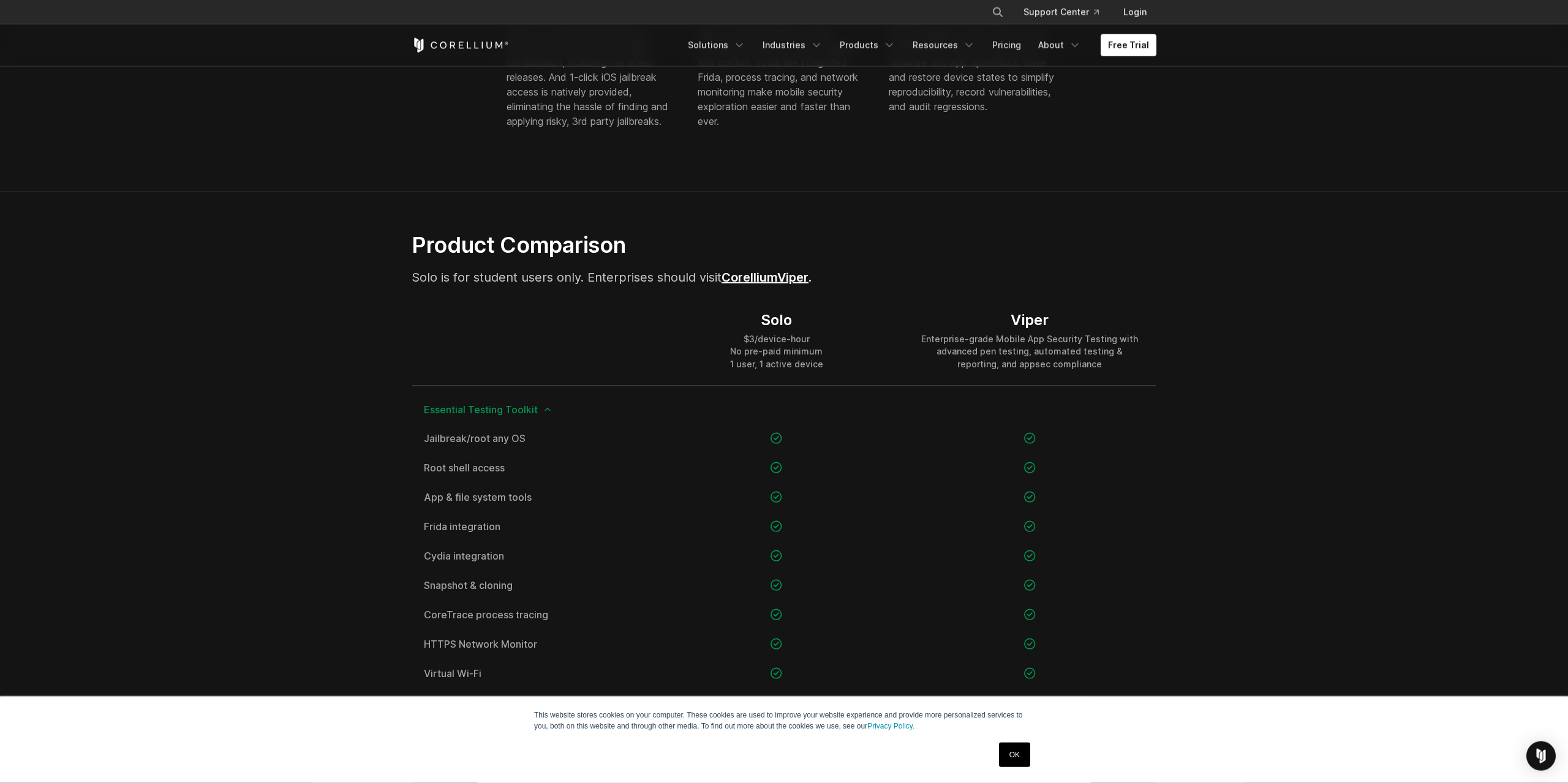
scroll to position [0, 0]
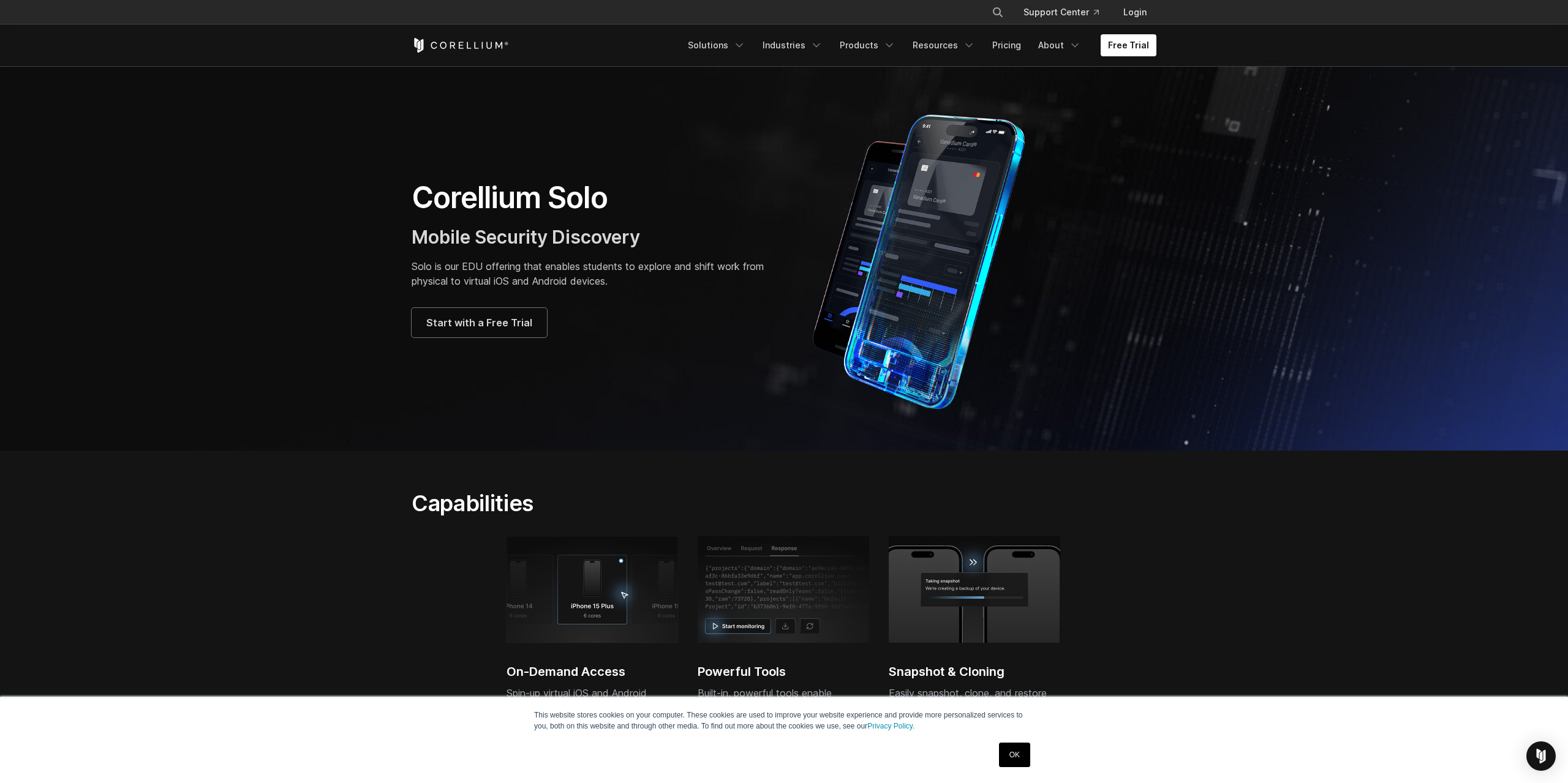
drag, startPoint x: 800, startPoint y: 392, endPoint x: 695, endPoint y: 188, distance: 229.4
click at [506, 320] on span "Start with a Free Trial" at bounding box center [479, 323] width 106 height 15
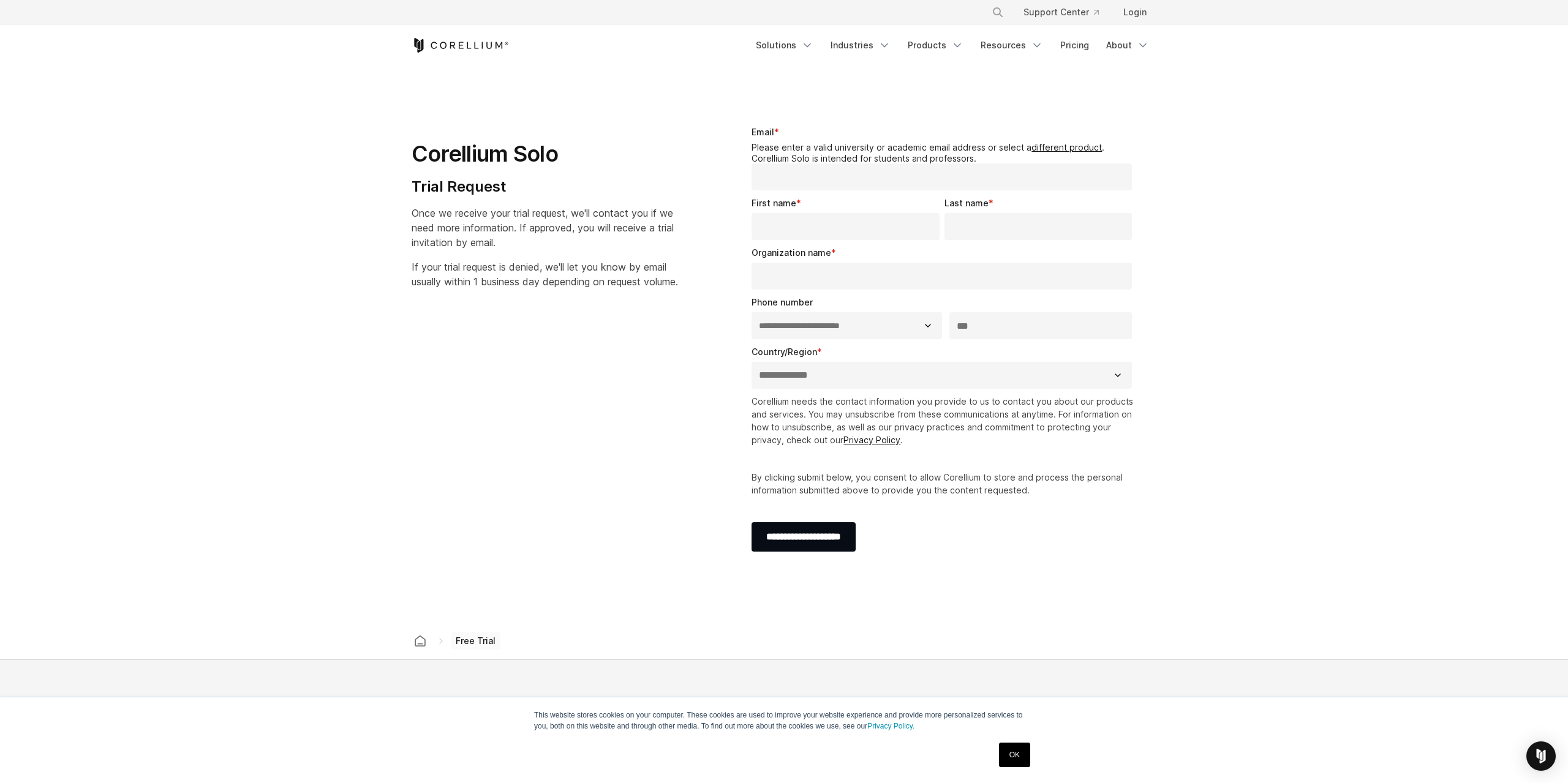
select select "**"
drag, startPoint x: 432, startPoint y: 217, endPoint x: 492, endPoint y: 253, distance: 70.0
click at [492, 253] on div "Corellium Solo Trial Request Once we receive your trial request, we'll contact …" at bounding box center [559, 203] width 296 height 174
click at [490, 255] on div "Corellium Solo Trial Request Once we receive your trial request, we'll contact …" at bounding box center [559, 203] width 296 height 174
drag, startPoint x: 418, startPoint y: 268, endPoint x: 431, endPoint y: 297, distance: 31.8
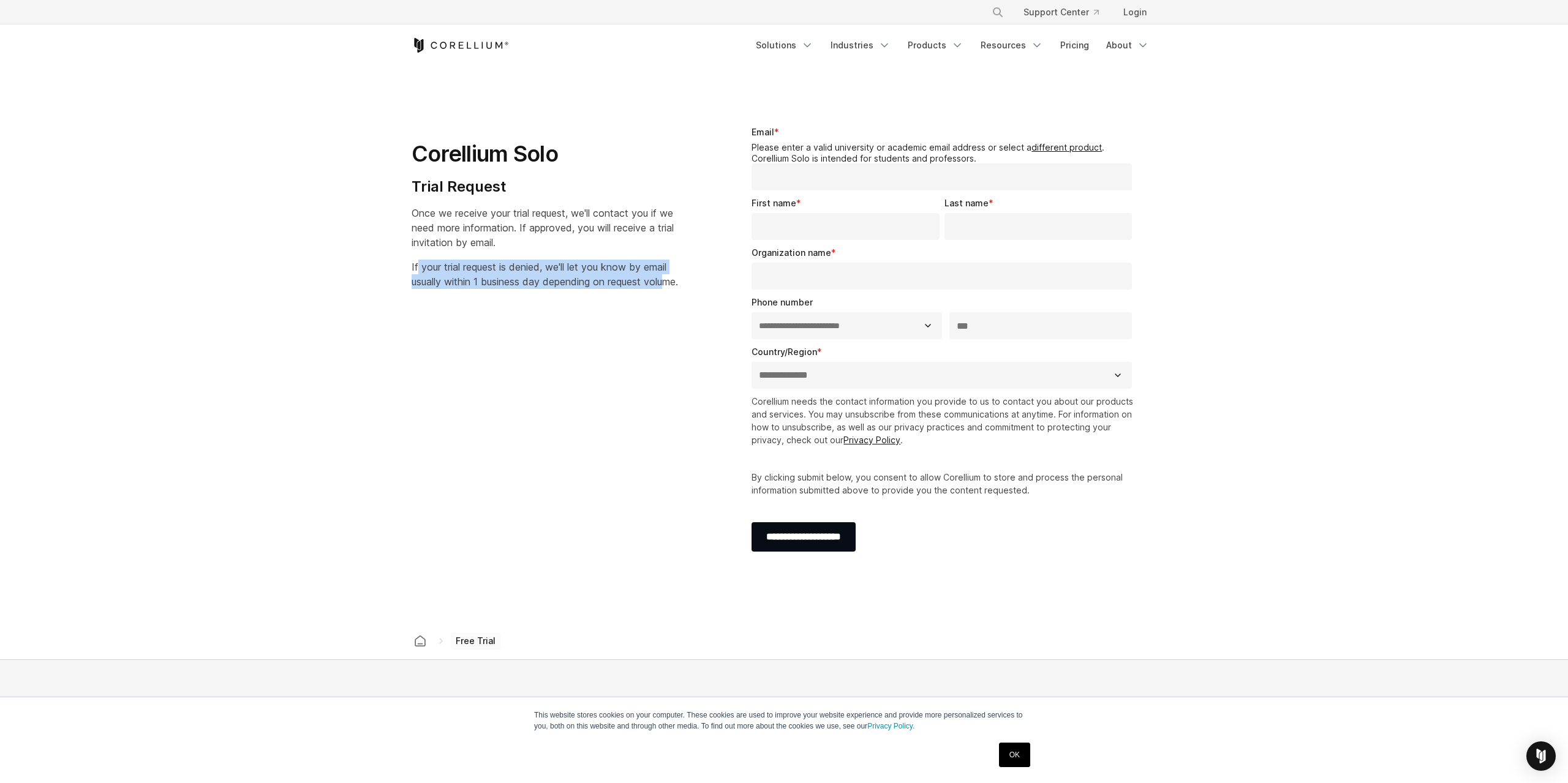
click at [431, 287] on span "If your trial request is denied, we'll let you know by email usually within 1 b…" at bounding box center [545, 274] width 266 height 27
drag, startPoint x: 435, startPoint y: 295, endPoint x: 411, endPoint y: 273, distance: 32.6
click at [411, 273] on div "Corellium Solo Trial Request Once we receive your trial request, we'll contact …" at bounding box center [559, 202] width 320 height 193
click at [457, 289] on p "If your trial request is denied, we'll let you know by email usually within 1 b…" at bounding box center [545, 274] width 266 height 29
